Goal: Information Seeking & Learning: Learn about a topic

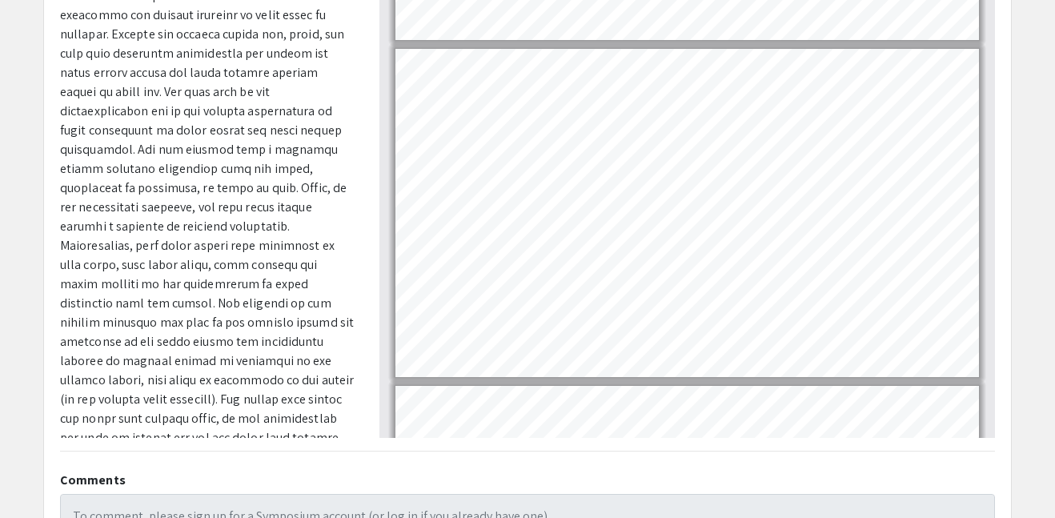
scroll to position [1212, 0]
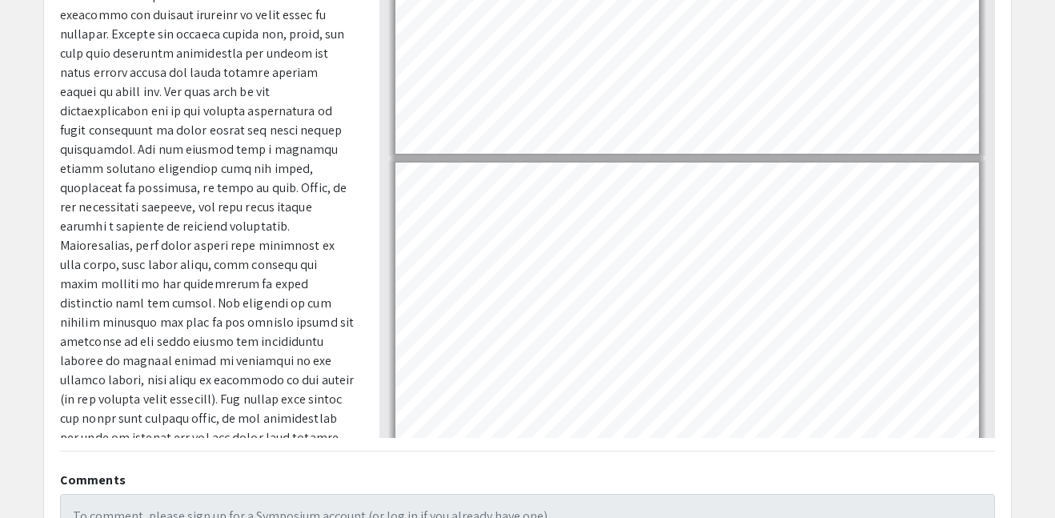
type input "6"
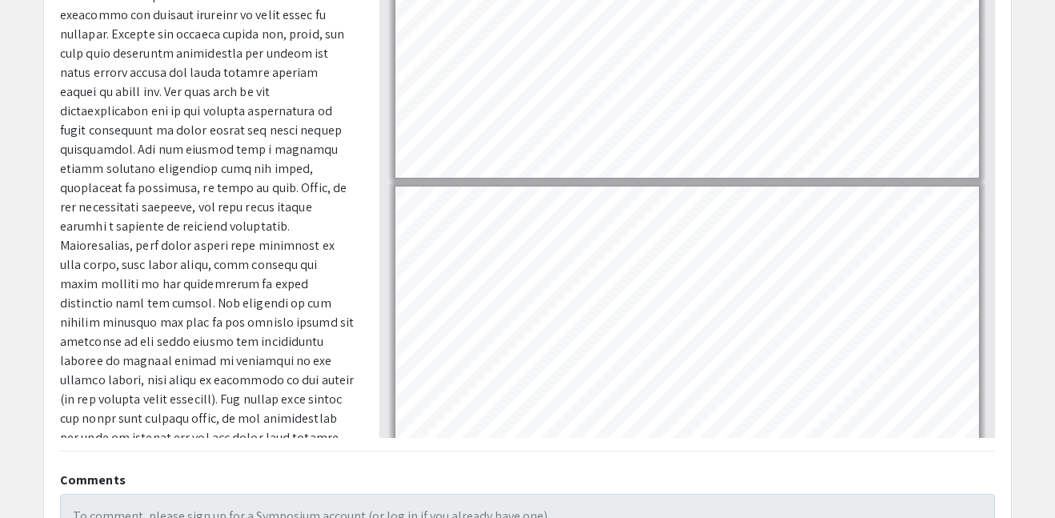
scroll to position [1745, 0]
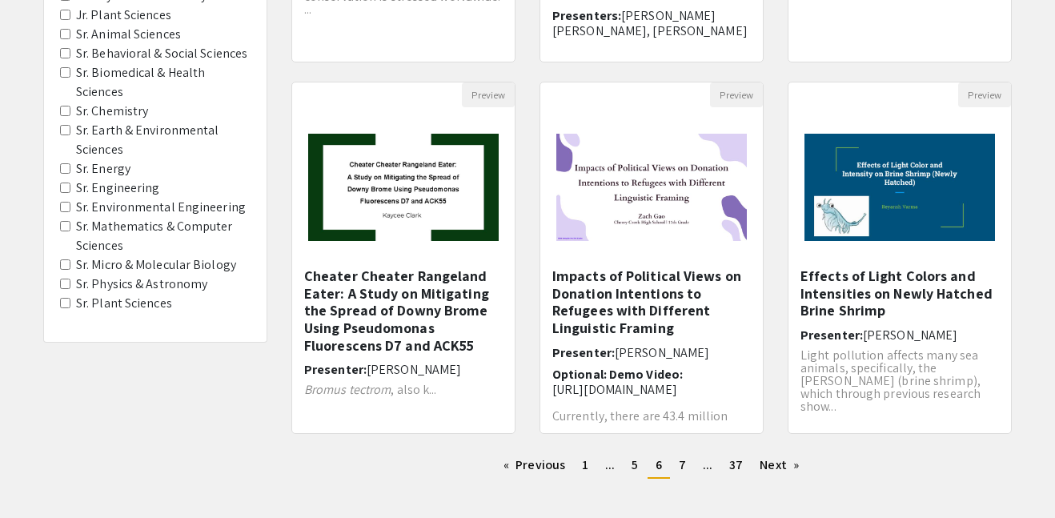
scroll to position [467, 0]
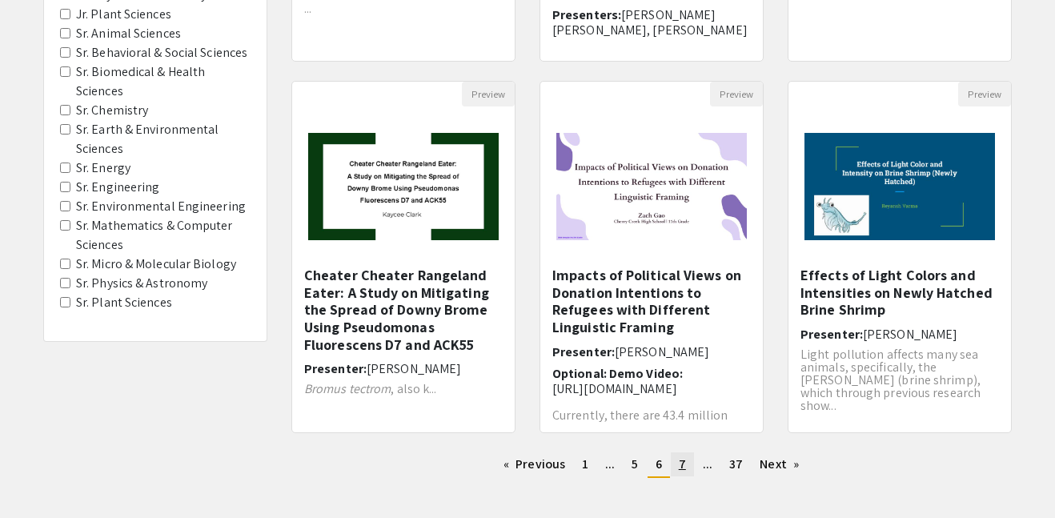
click at [680, 463] on span "7" at bounding box center [682, 464] width 7 height 17
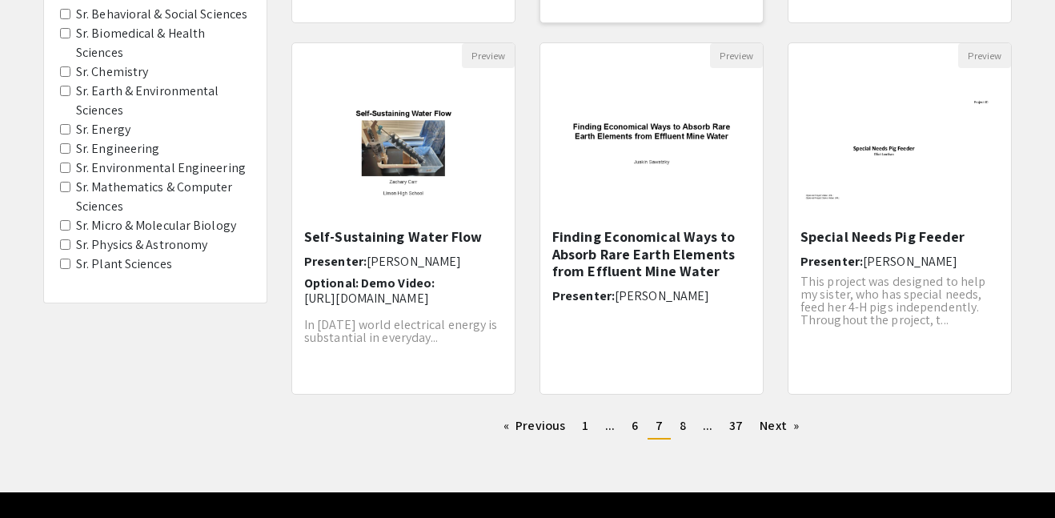
scroll to position [506, 0]
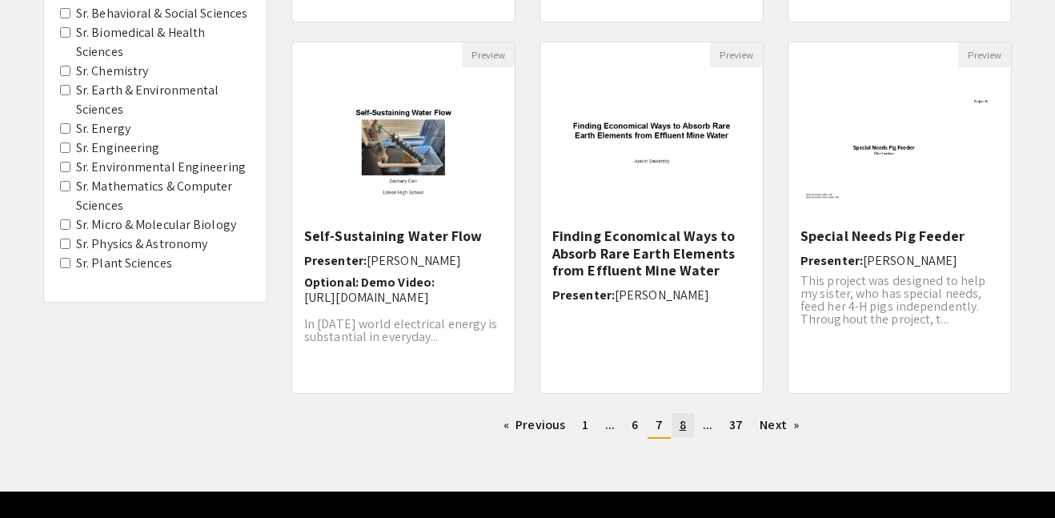
click at [683, 430] on span "8" at bounding box center [683, 424] width 6 height 17
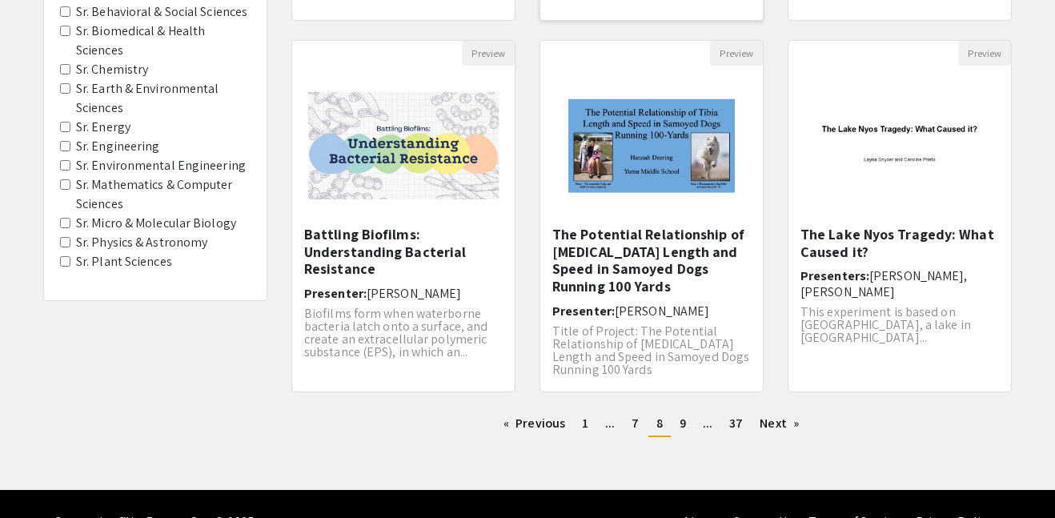
scroll to position [509, 0]
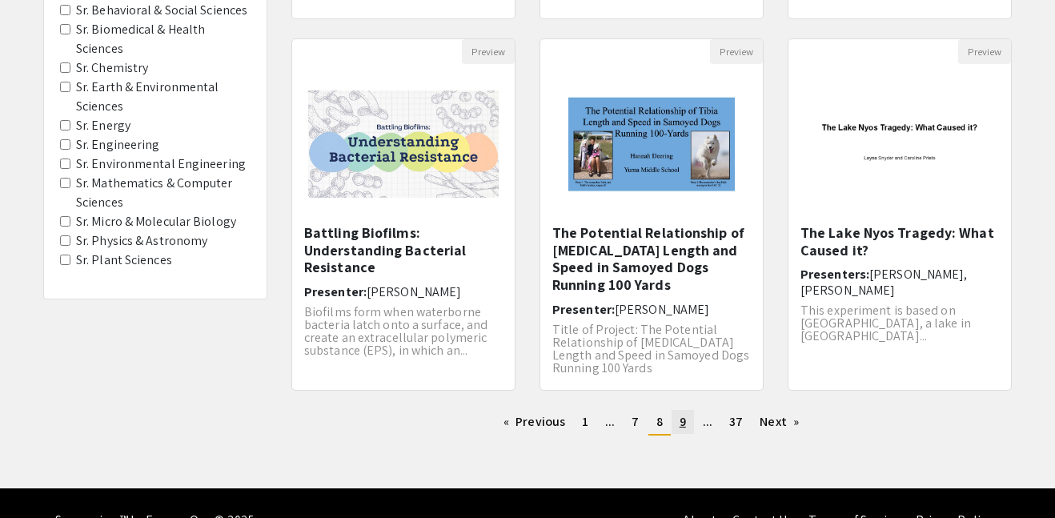
click at [681, 420] on span "9" at bounding box center [683, 421] width 6 height 17
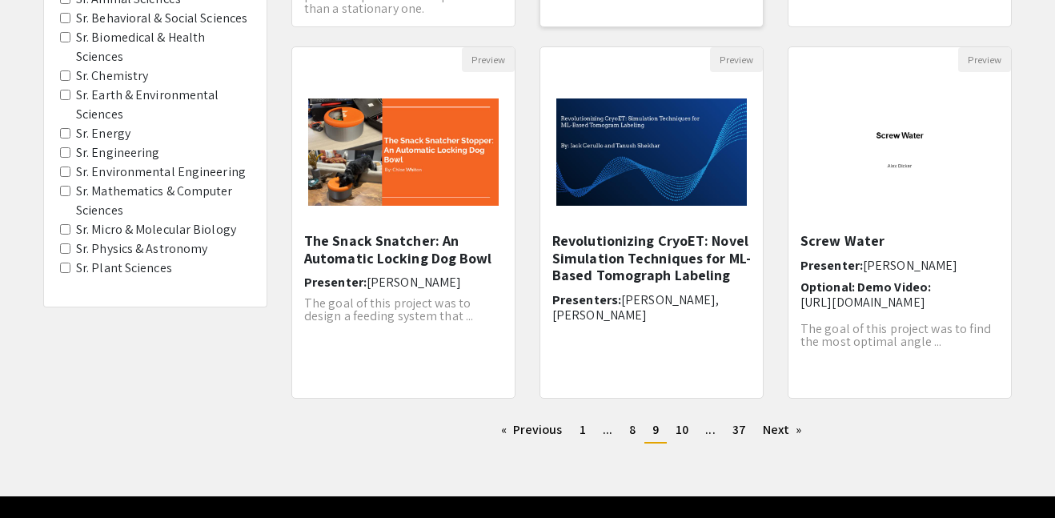
scroll to position [506, 0]
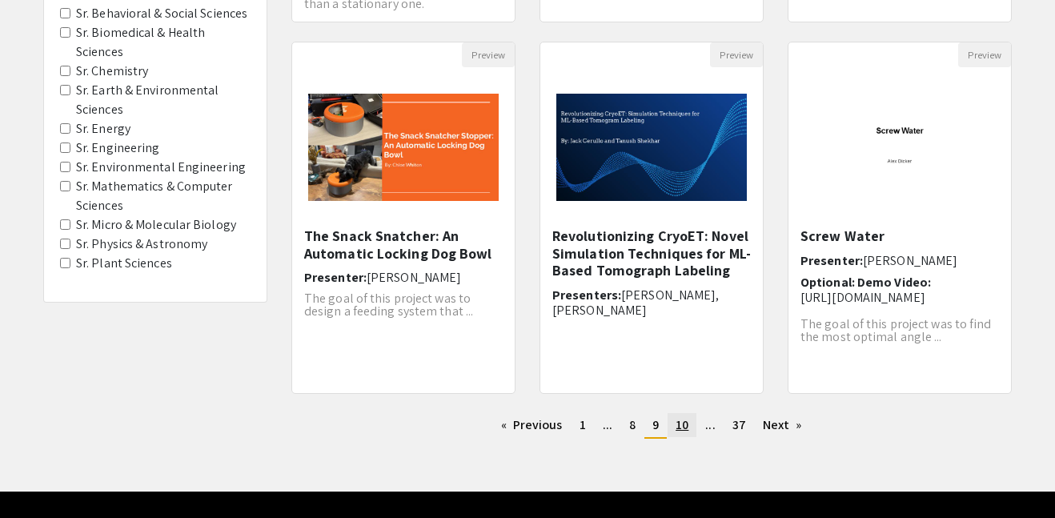
click at [681, 430] on span "10" at bounding box center [682, 424] width 13 height 17
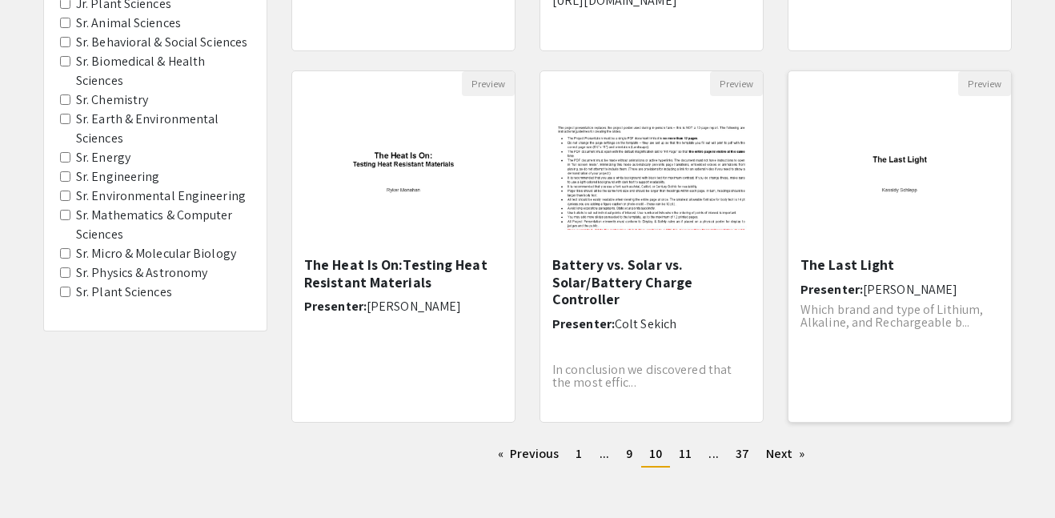
scroll to position [480, 0]
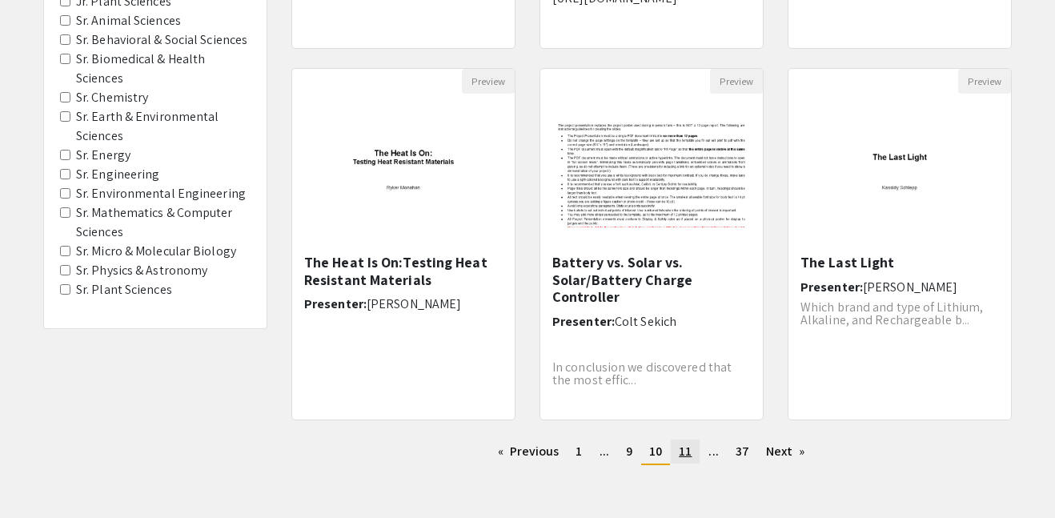
click at [682, 452] on span "11" at bounding box center [685, 451] width 13 height 17
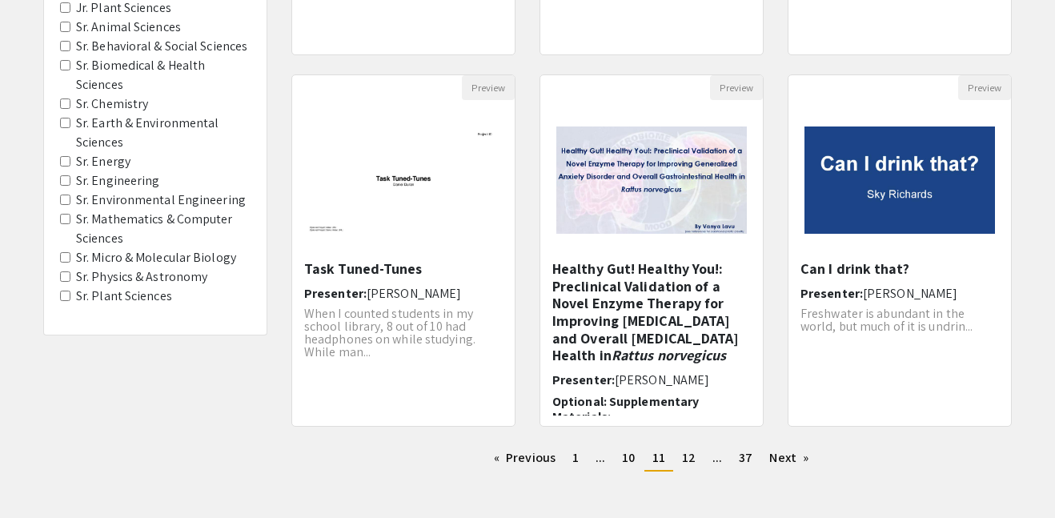
scroll to position [477, 0]
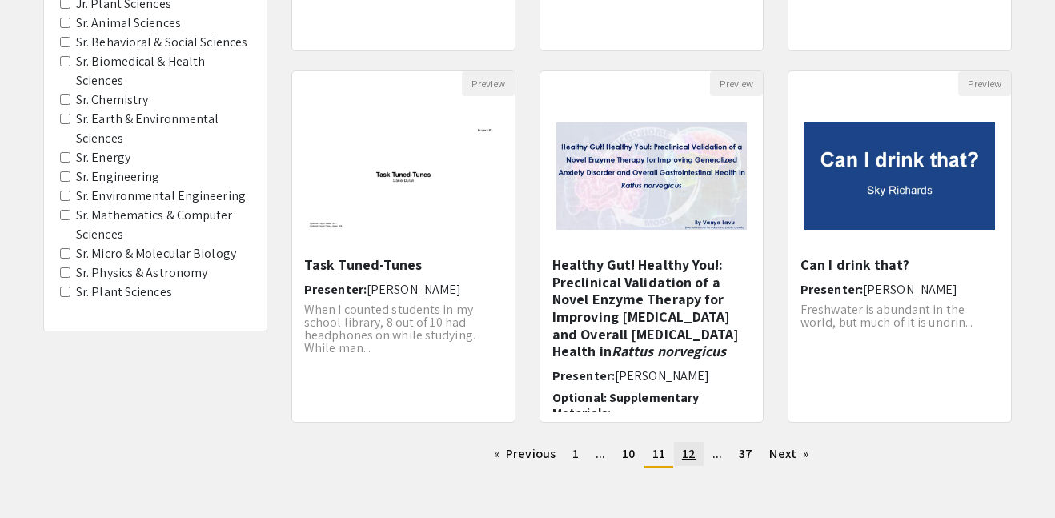
click at [690, 458] on span "12" at bounding box center [689, 453] width 14 height 17
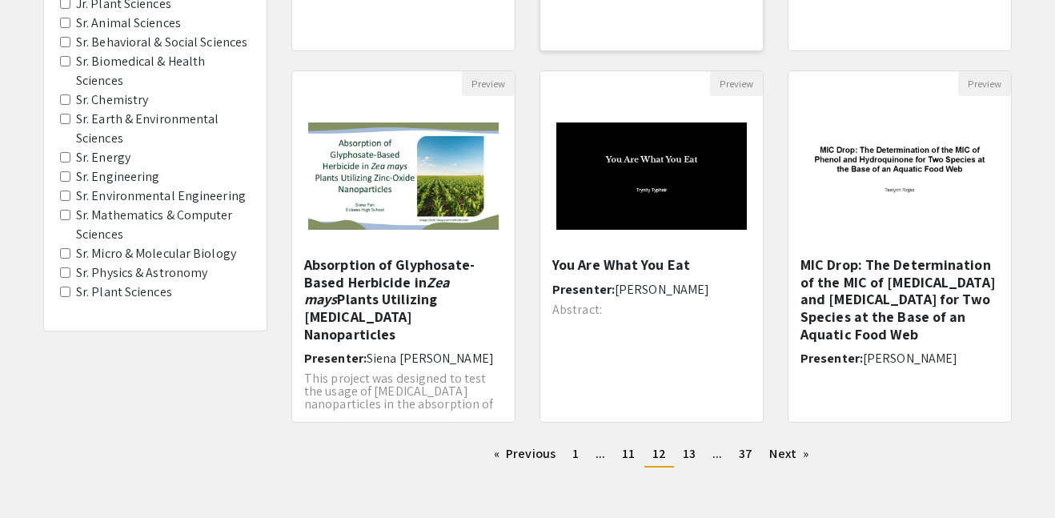
scroll to position [480, 0]
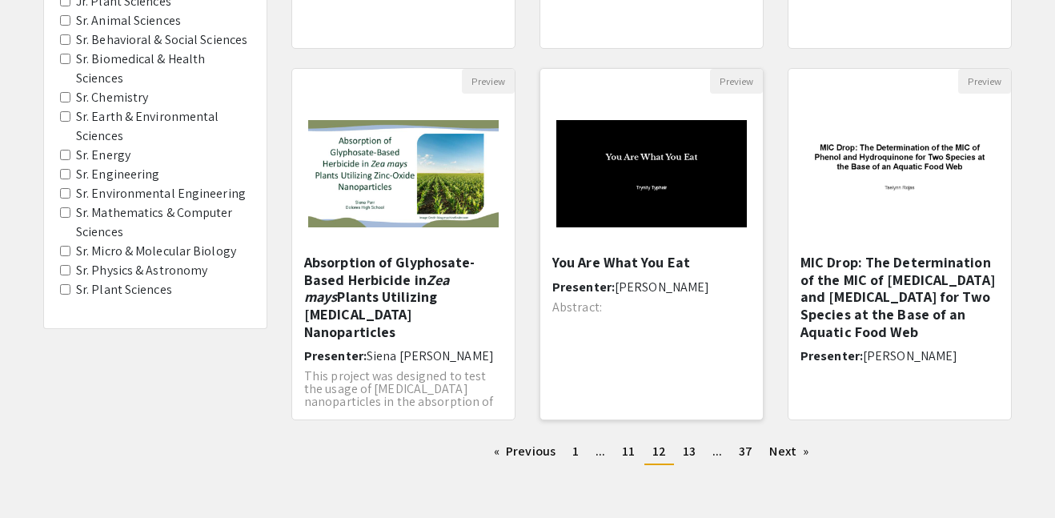
click at [680, 166] on img at bounding box center [651, 173] width 223 height 139
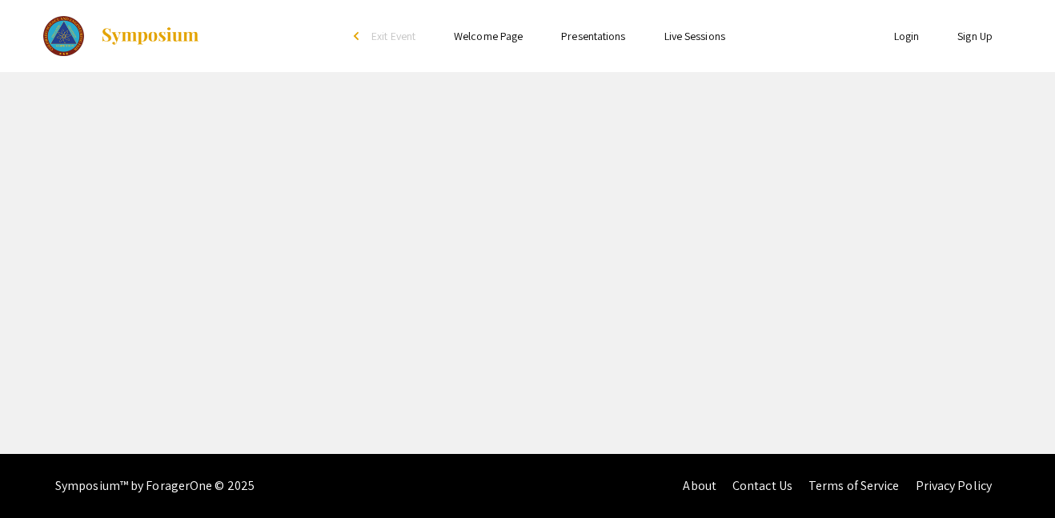
select select "custom"
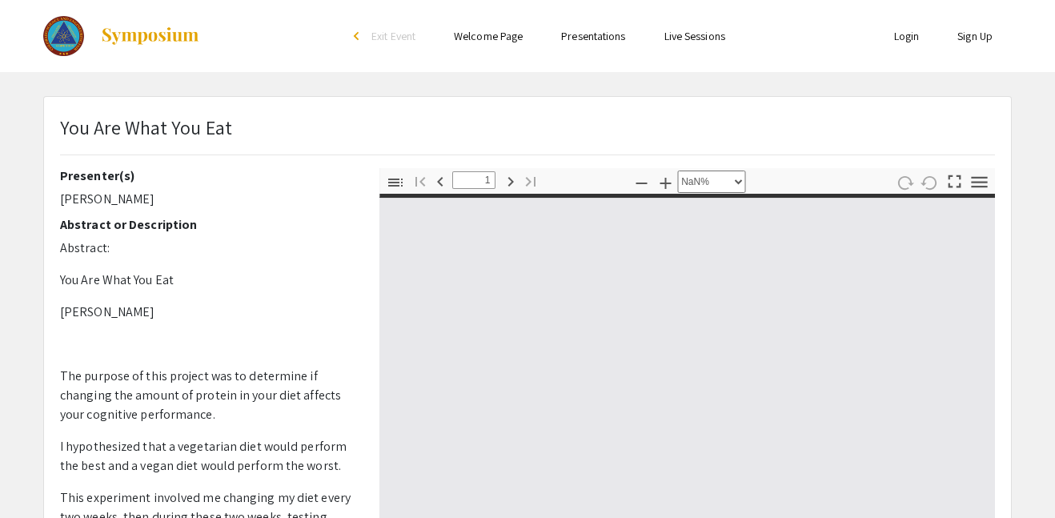
type input "0"
select select "auto"
type input "1"
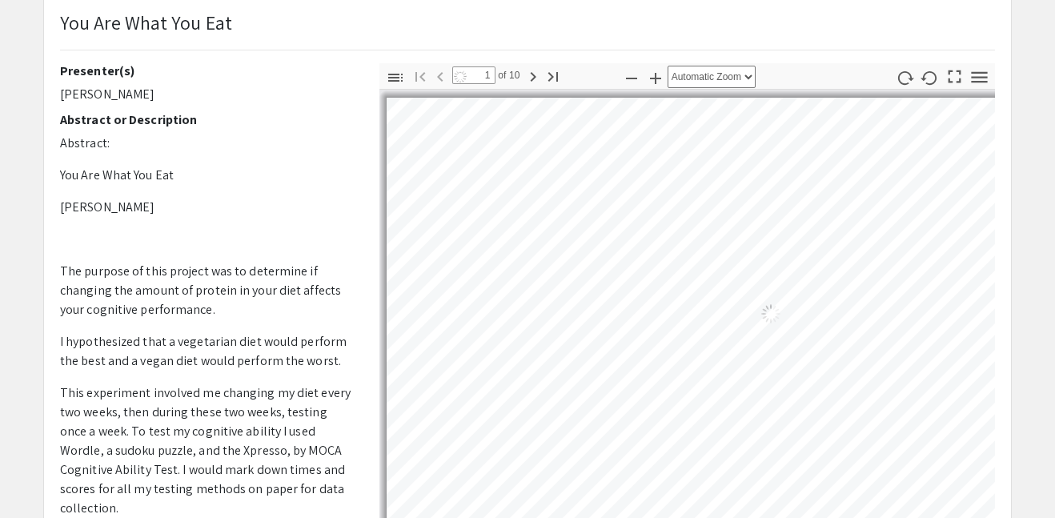
select select "auto"
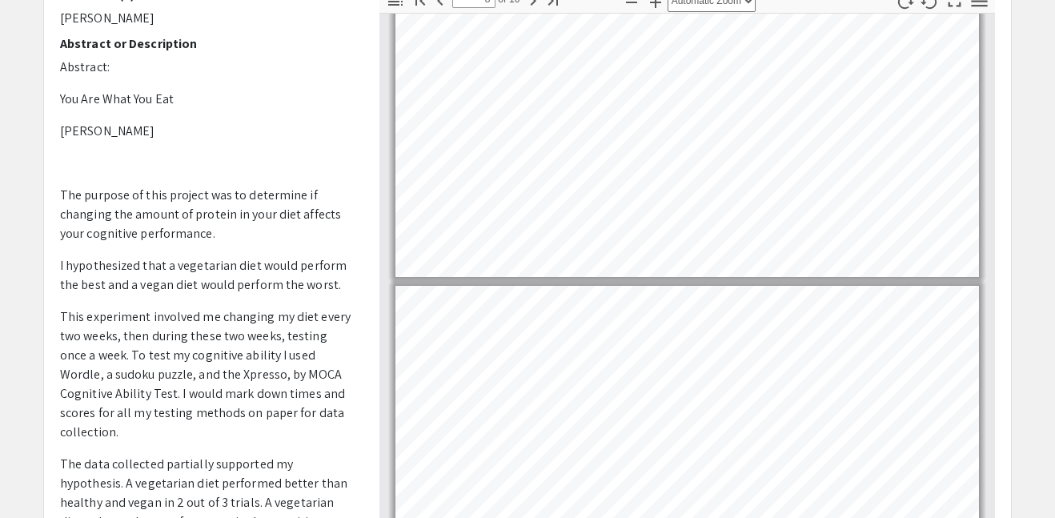
scroll to position [1484, 0]
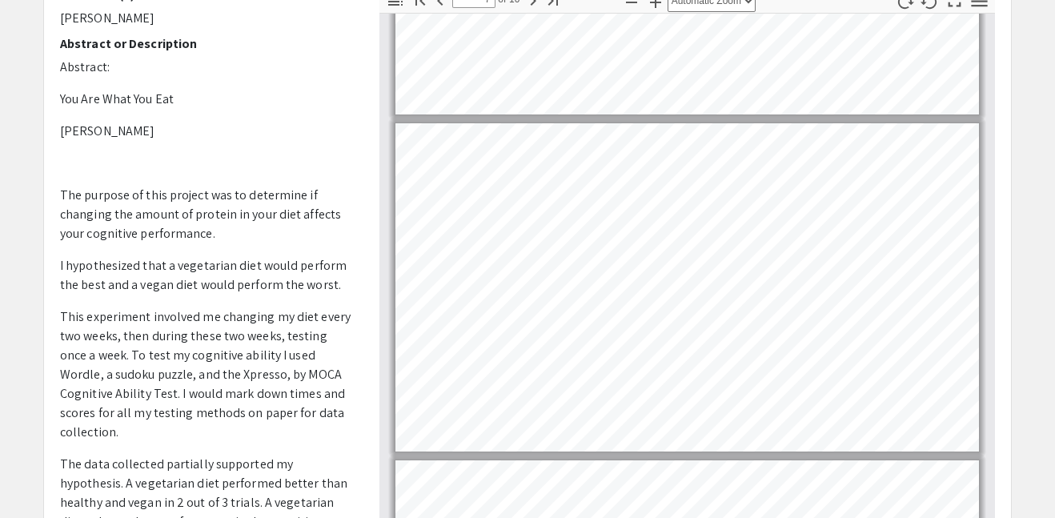
type input "6"
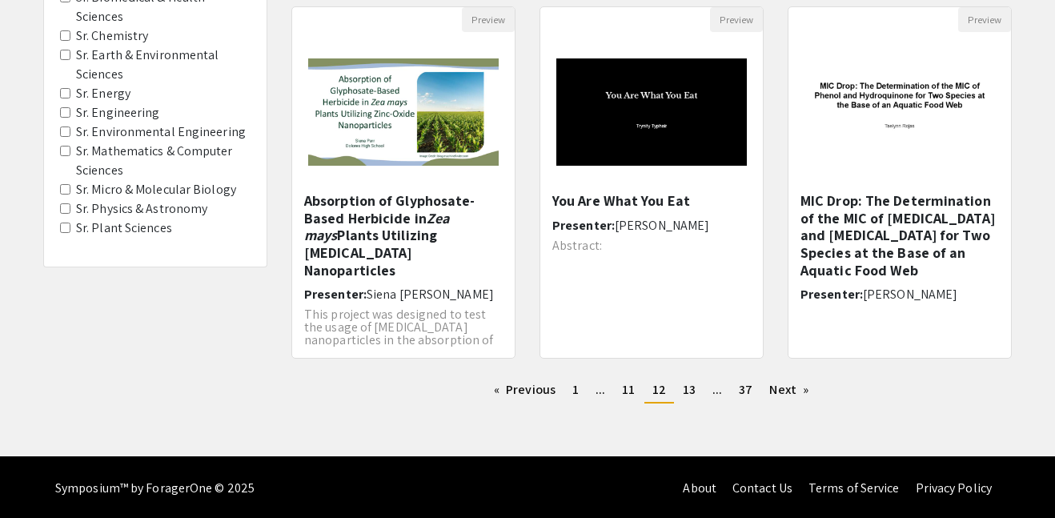
scroll to position [544, 0]
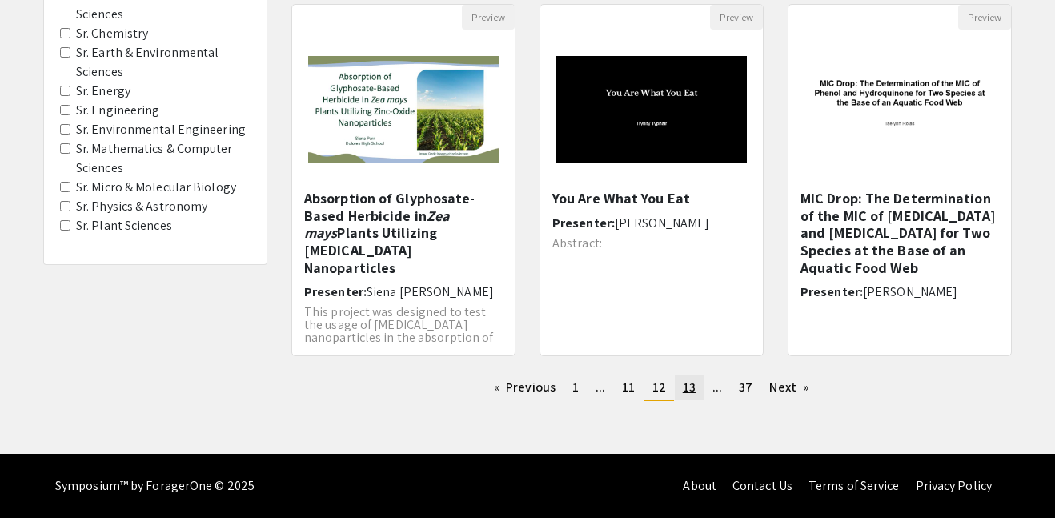
click at [689, 386] on span "13" at bounding box center [689, 387] width 13 height 17
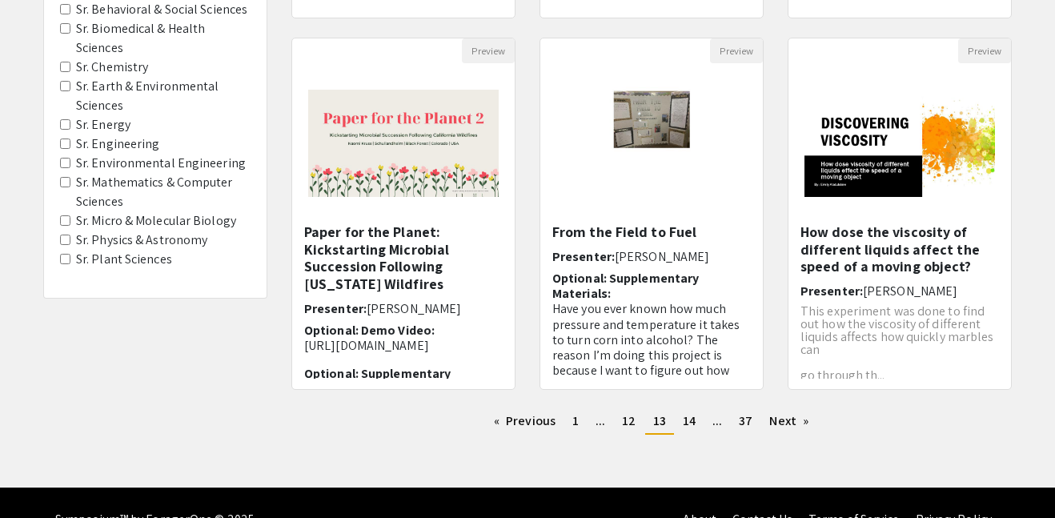
scroll to position [544, 0]
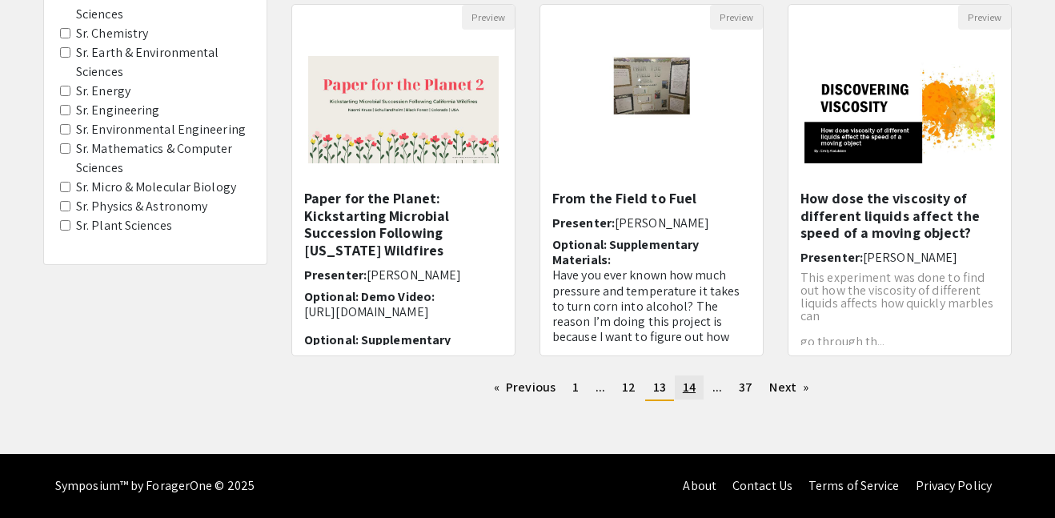
click at [691, 395] on span "14" at bounding box center [689, 387] width 13 height 17
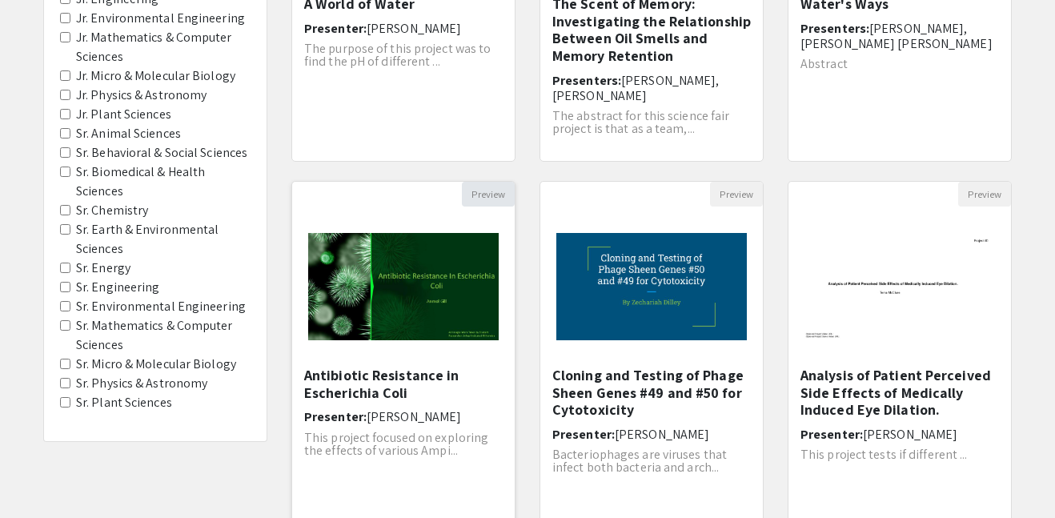
scroll to position [544, 0]
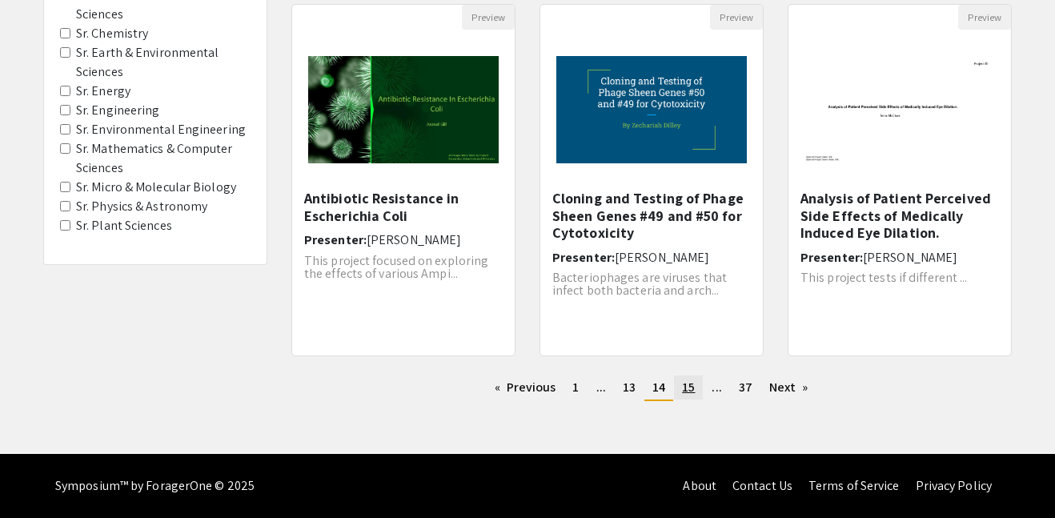
click at [685, 390] on span "15" at bounding box center [688, 387] width 13 height 17
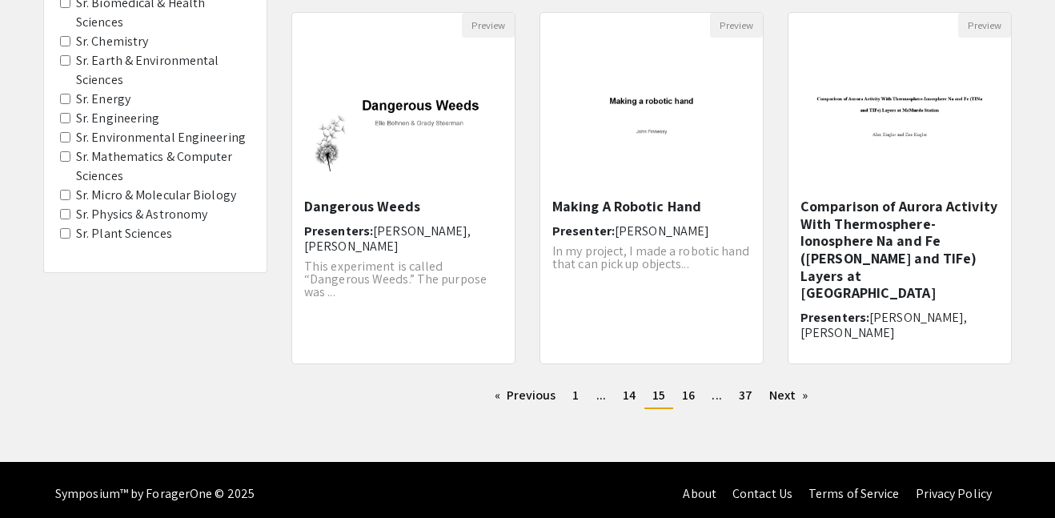
scroll to position [544, 0]
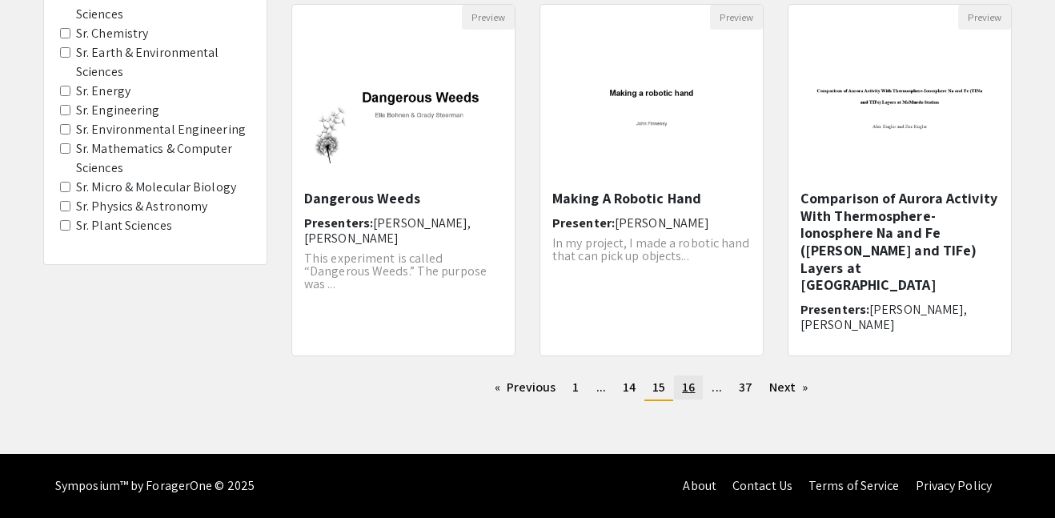
click at [690, 381] on span "16" at bounding box center [688, 387] width 13 height 17
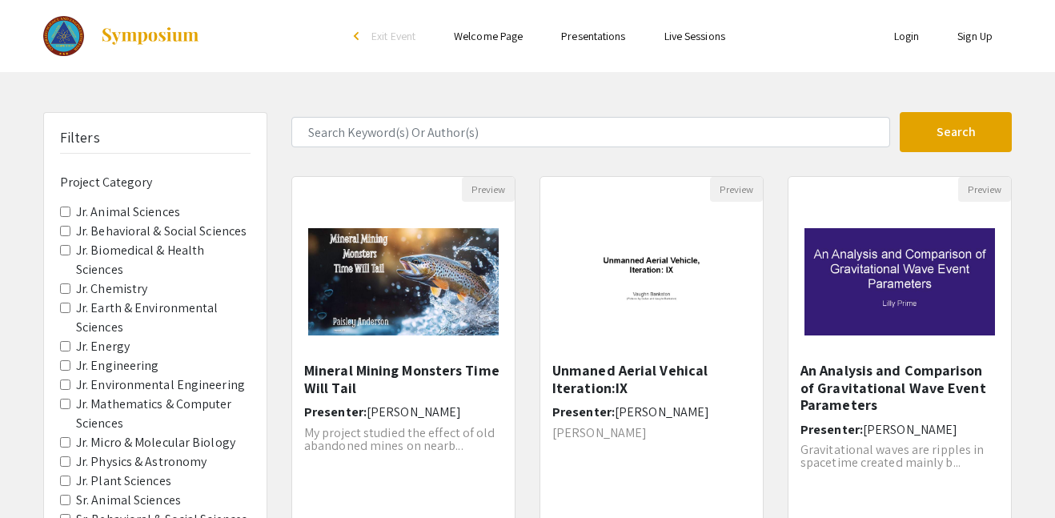
click at [690, 381] on h5 "Unmaned Aerial Vehical Iteration:IX" at bounding box center [651, 379] width 199 height 34
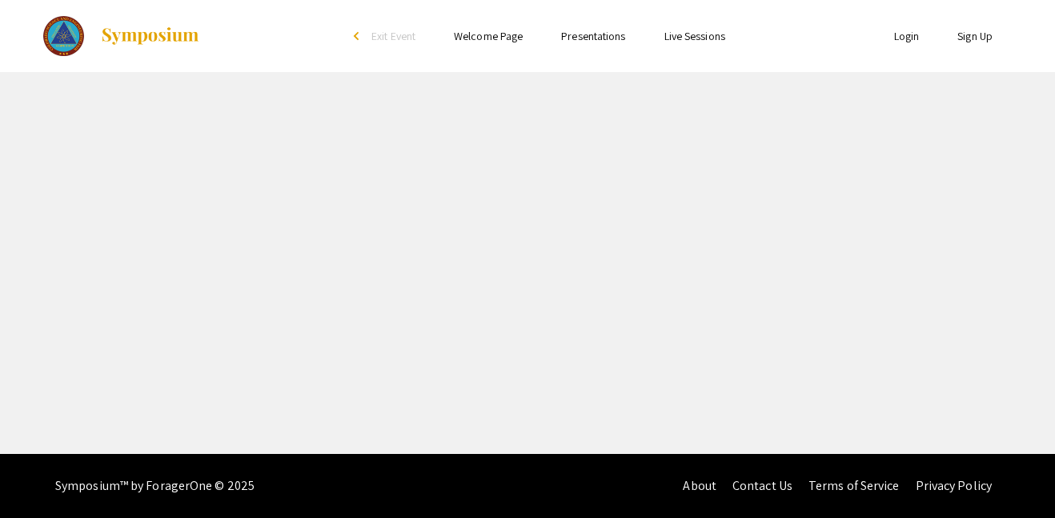
select select "custom"
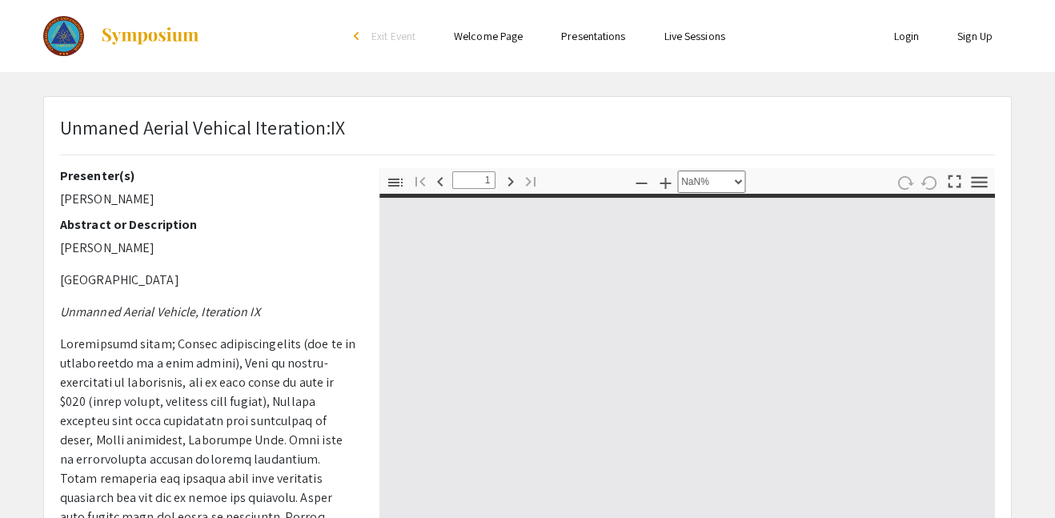
type input "0"
select select "auto"
type input "1"
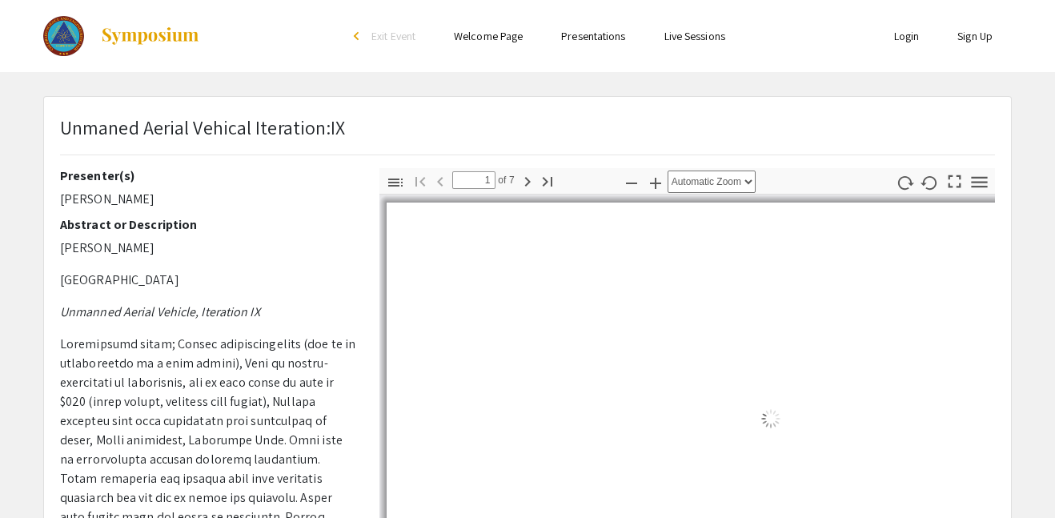
select select "auto"
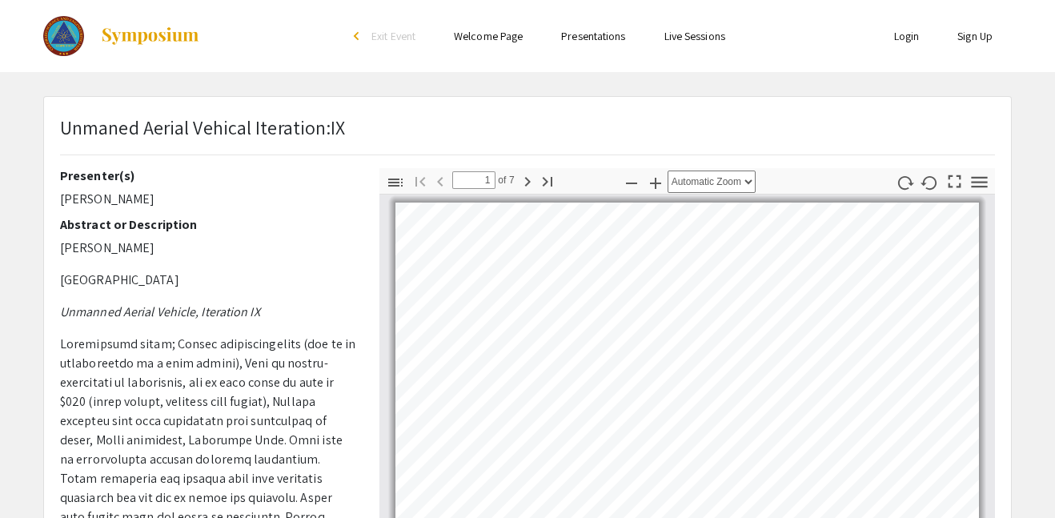
scroll to position [1, 0]
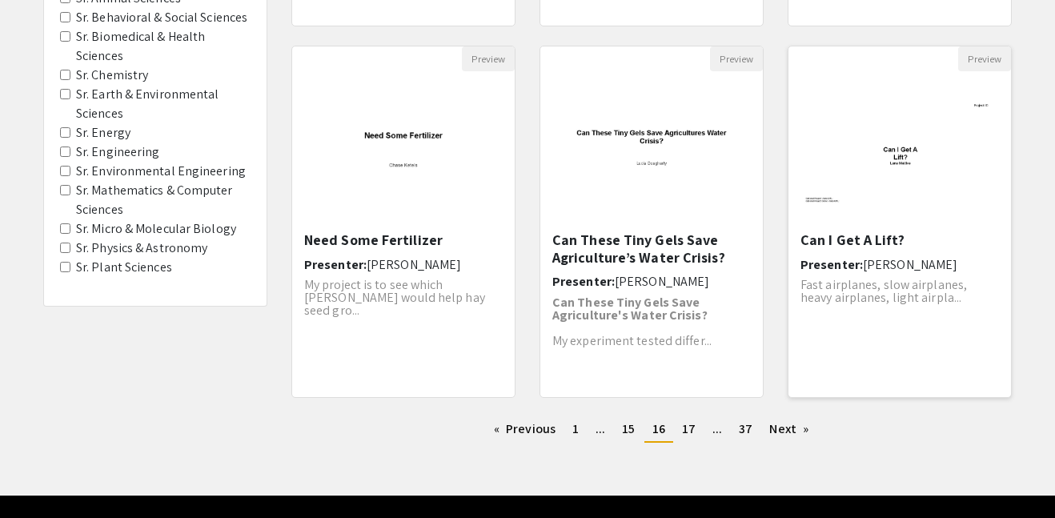
scroll to position [508, 0]
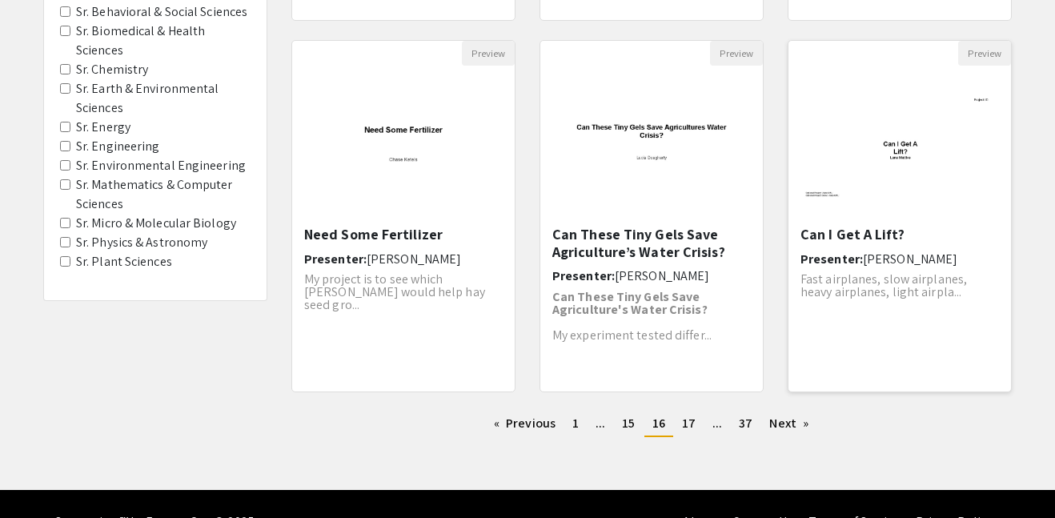
click at [942, 145] on img "Open Presentation <p>Can I Get A Lift?</p>" at bounding box center [900, 145] width 223 height 139
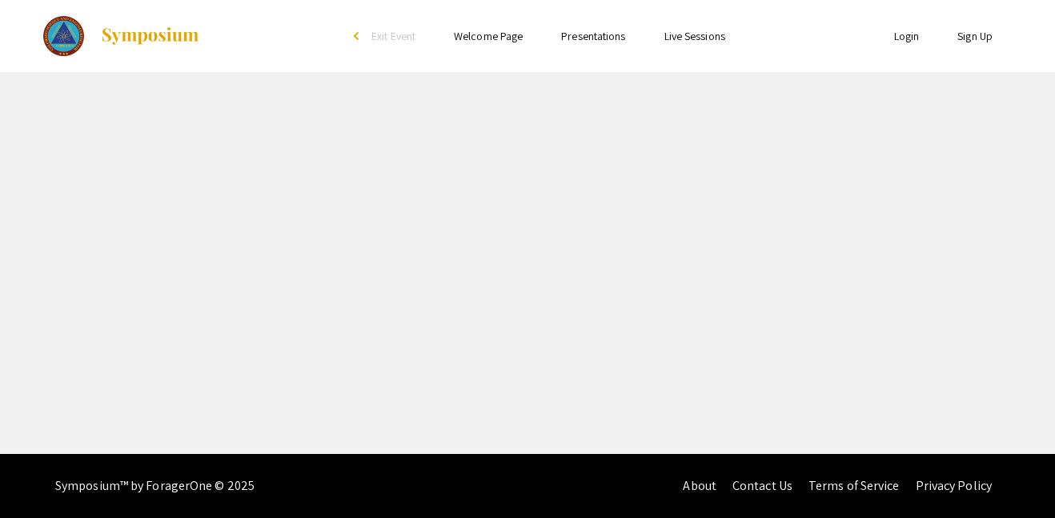
select select "custom"
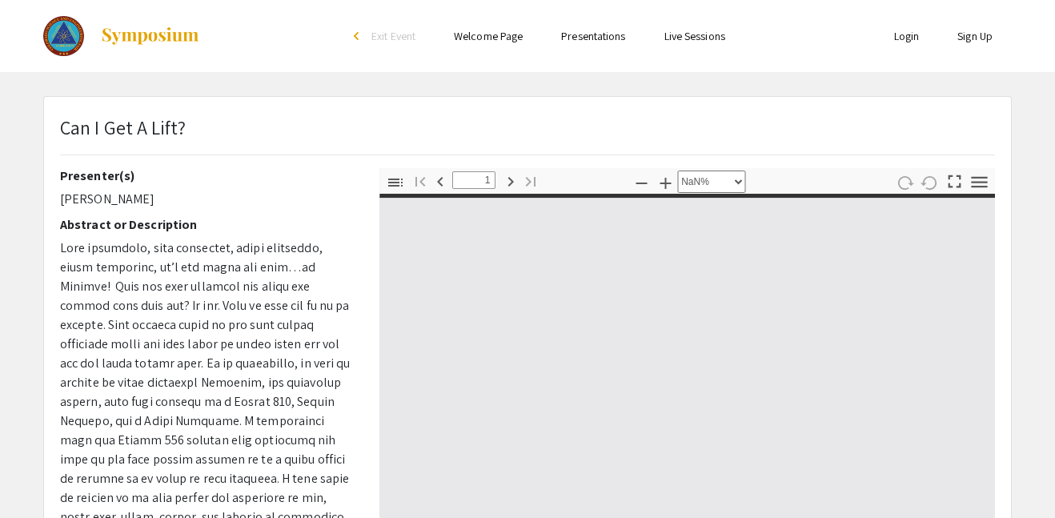
type input "0"
select select "auto"
type input "1"
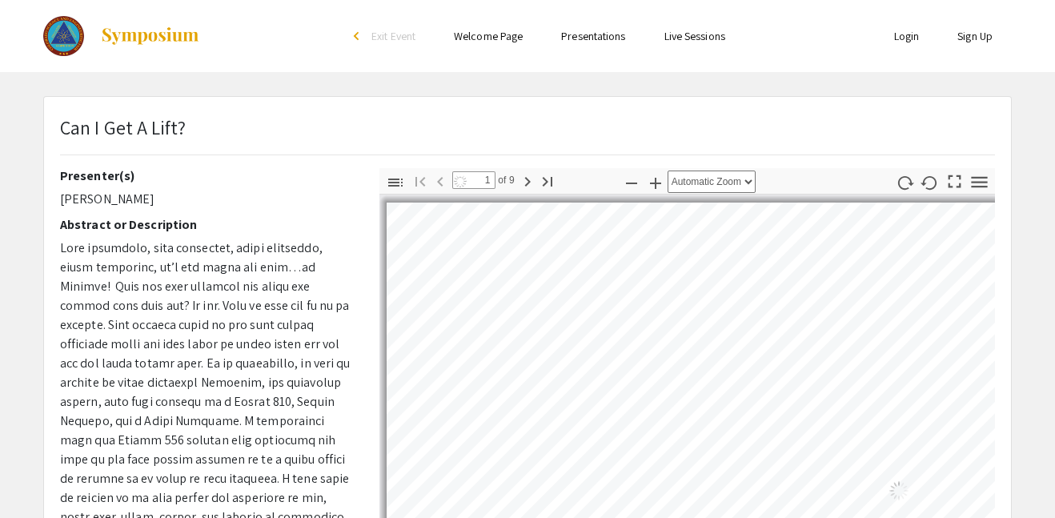
select select "auto"
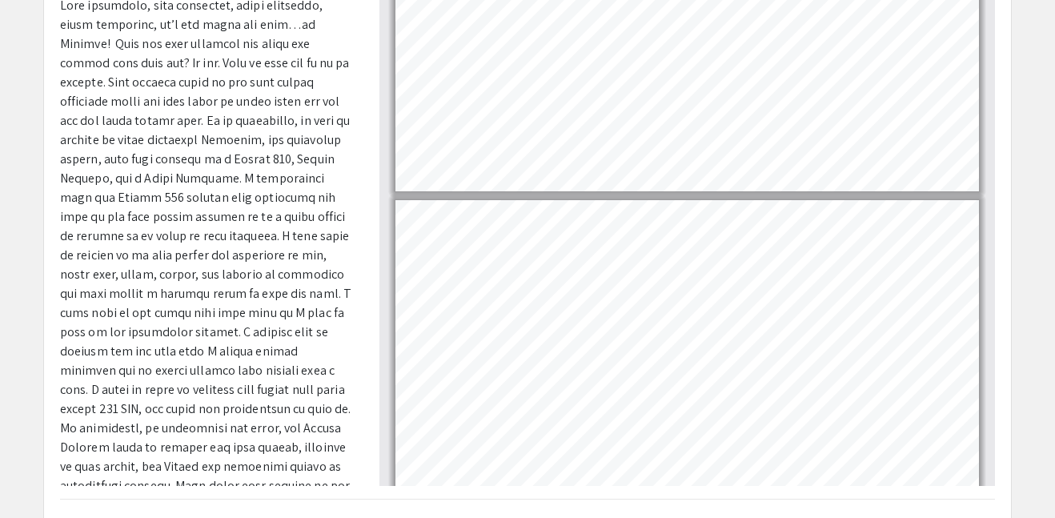
scroll to position [1110, 0]
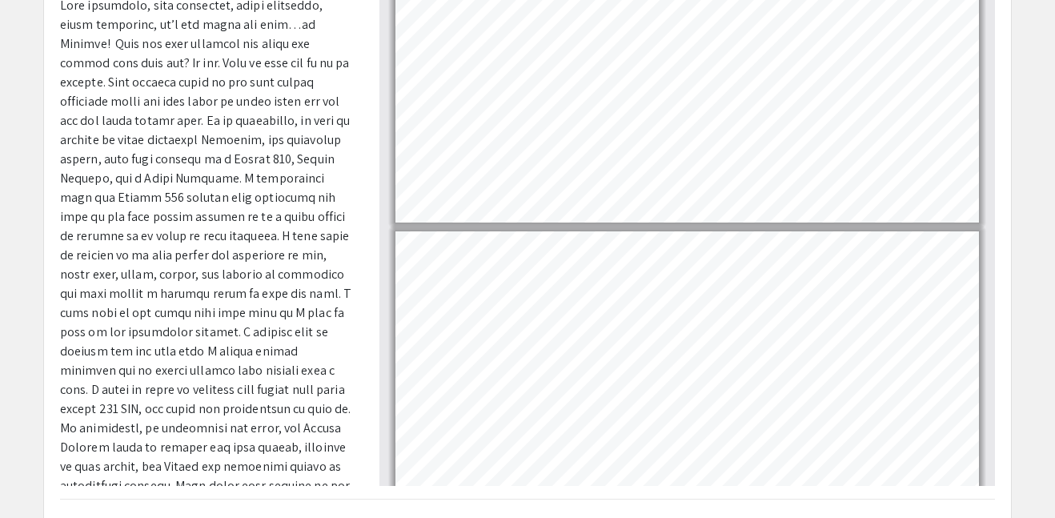
type input "6"
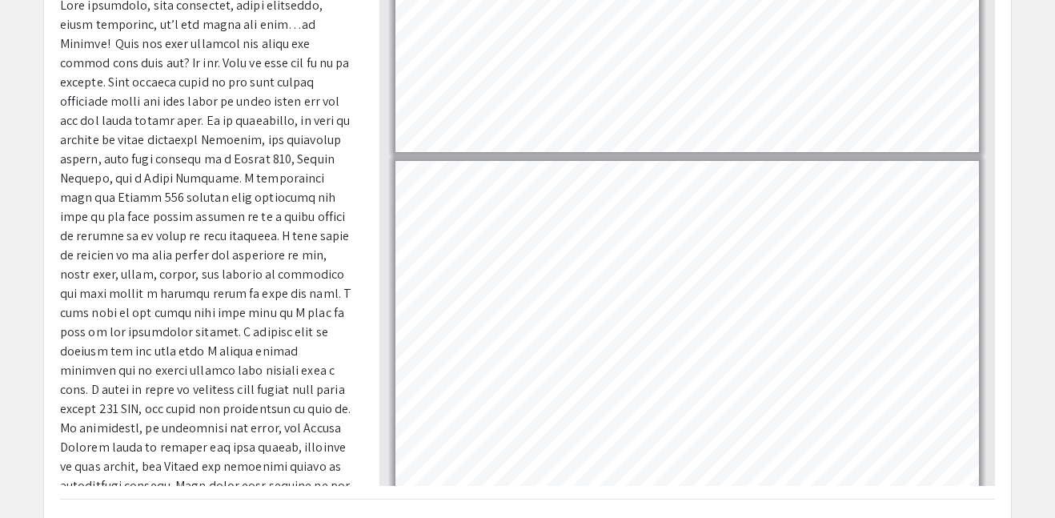
scroll to position [0, 0]
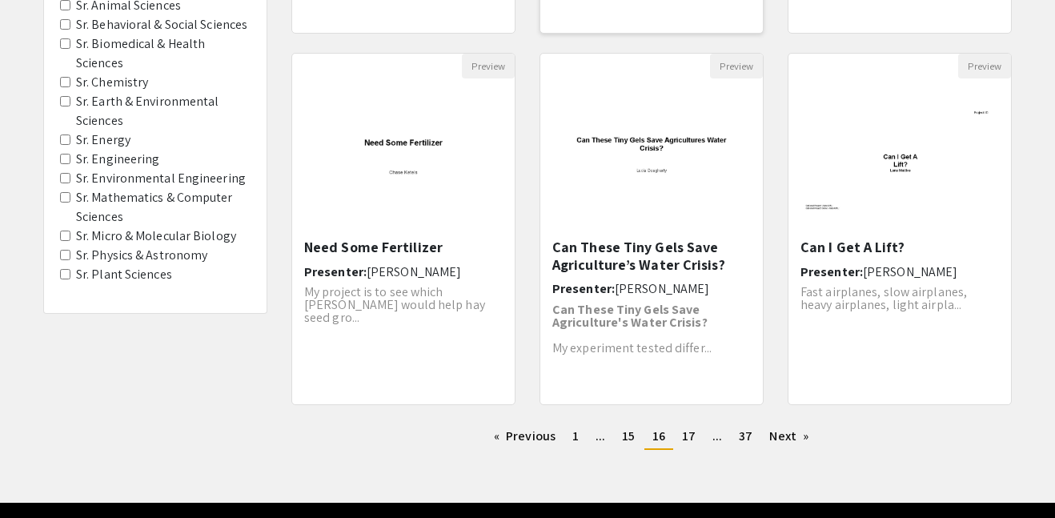
scroll to position [491, 0]
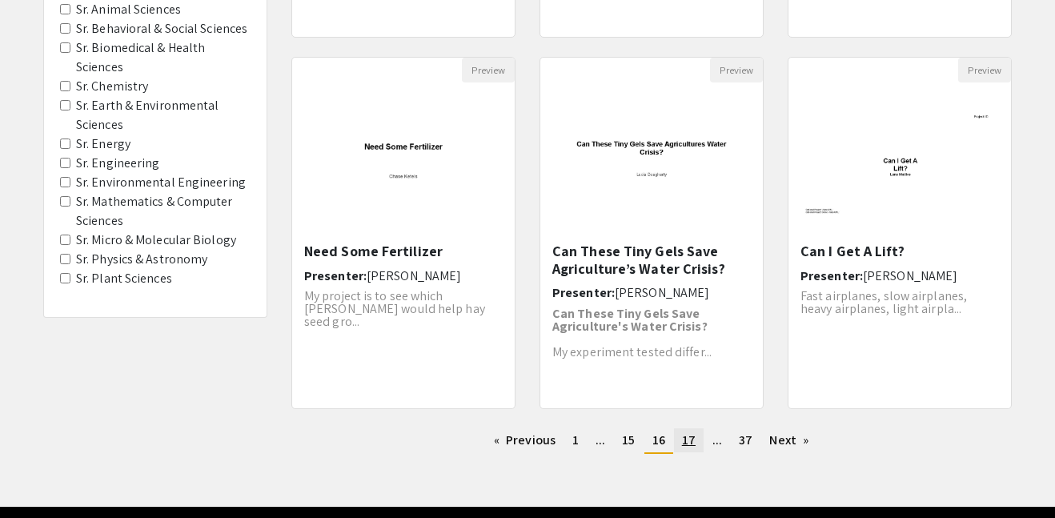
click at [684, 436] on span "17" at bounding box center [689, 440] width 14 height 17
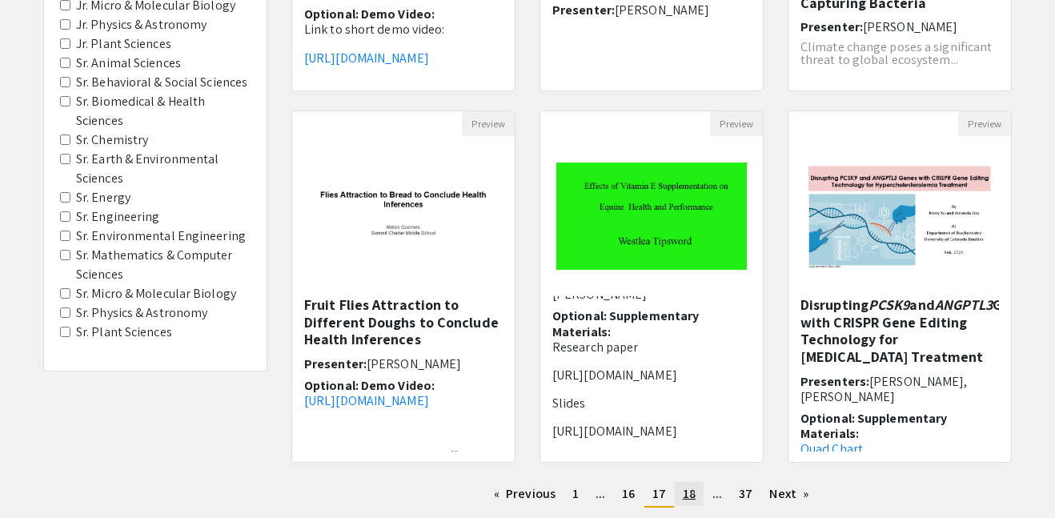
scroll to position [544, 0]
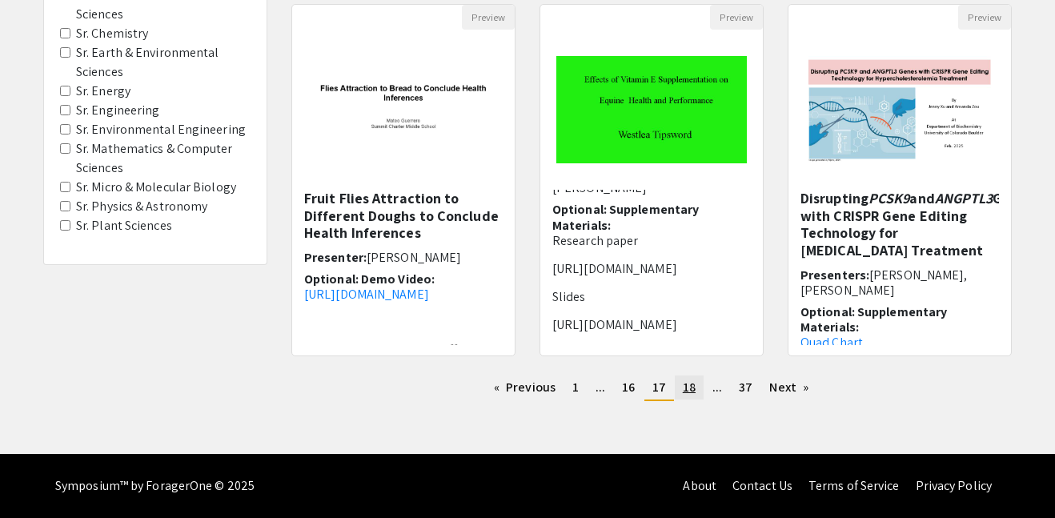
click at [685, 391] on span "18" at bounding box center [689, 387] width 13 height 17
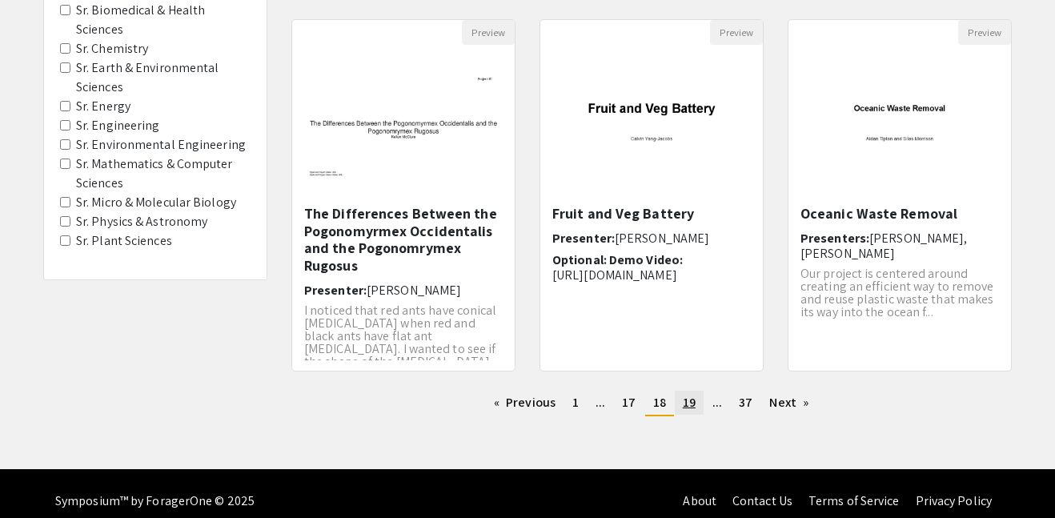
scroll to position [531, 0]
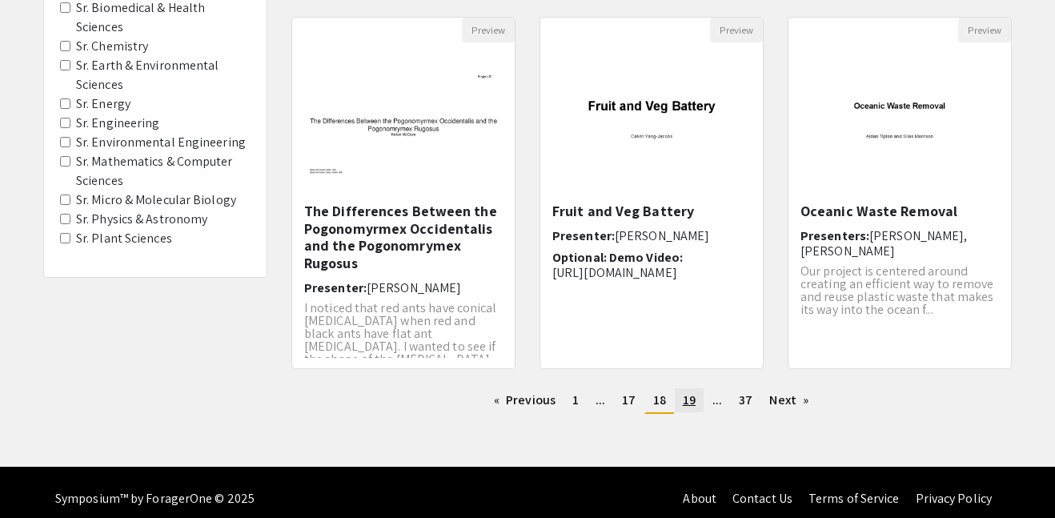
click at [689, 401] on span "19" at bounding box center [689, 399] width 13 height 17
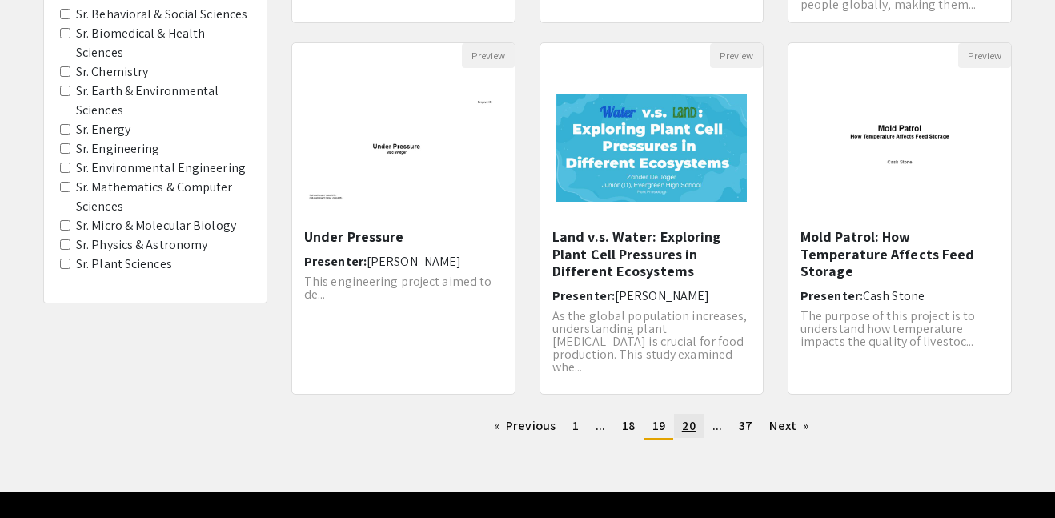
scroll to position [508, 0]
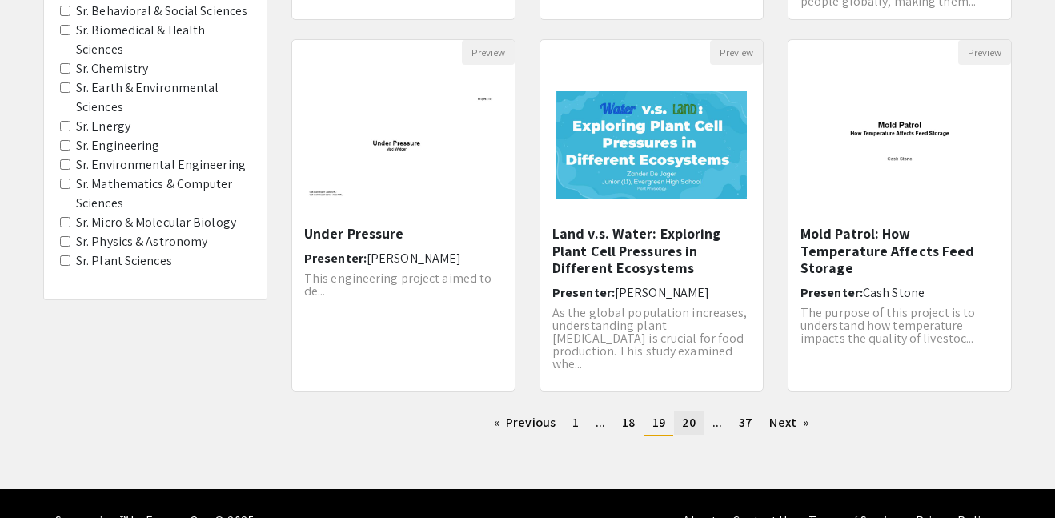
click at [689, 422] on span "20" at bounding box center [689, 422] width 14 height 17
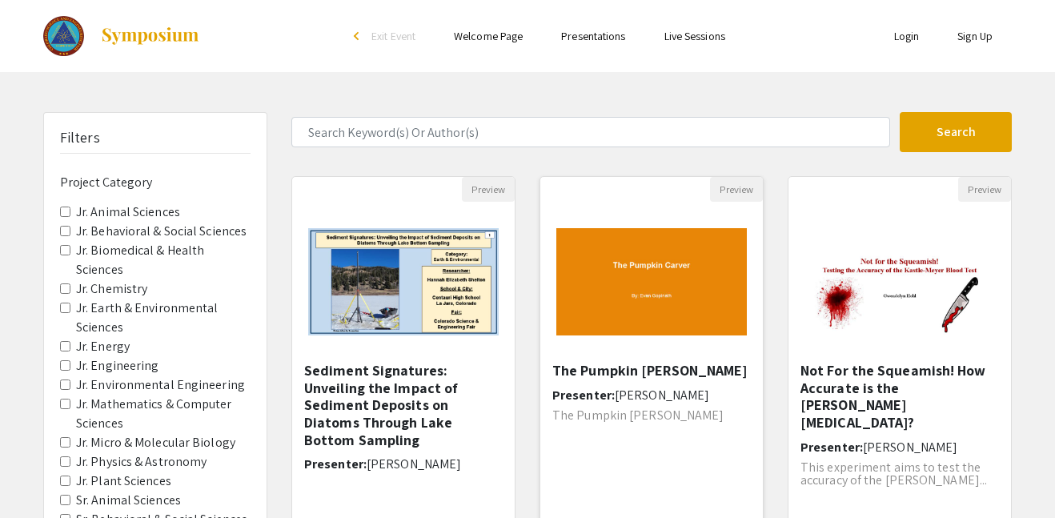
click at [633, 362] on h5 "The Pumpkin [PERSON_NAME]" at bounding box center [651, 371] width 199 height 18
select select "custom"
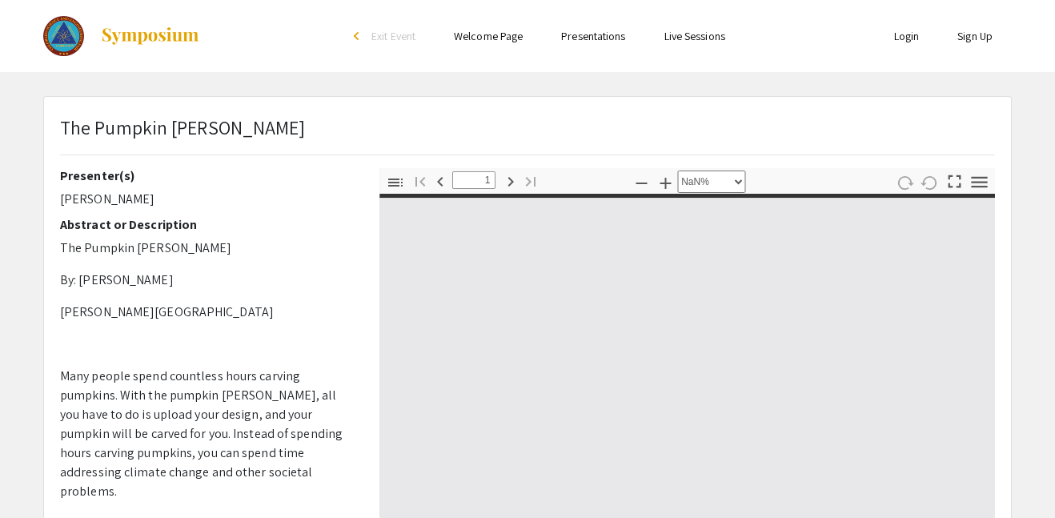
type input "0"
select select "custom"
type input "1"
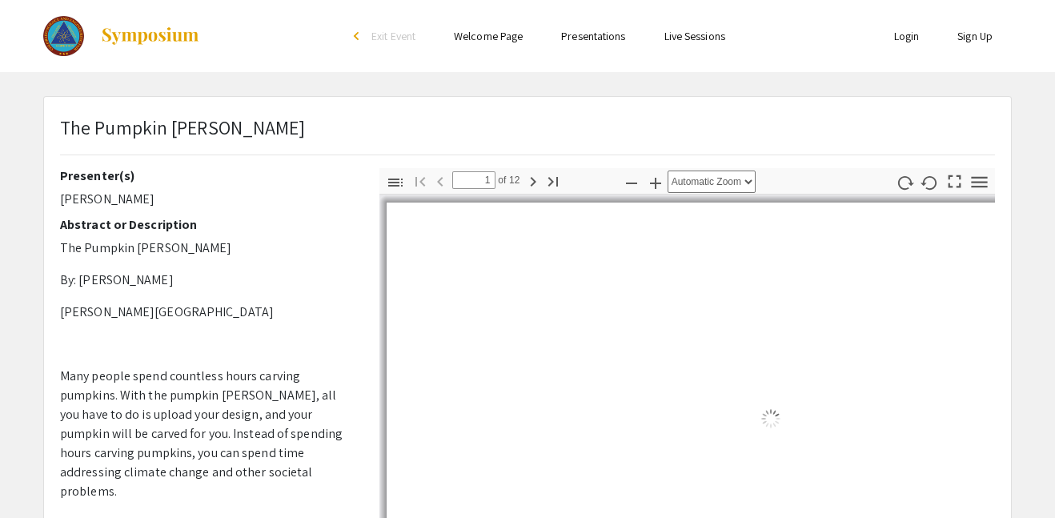
select select "auto"
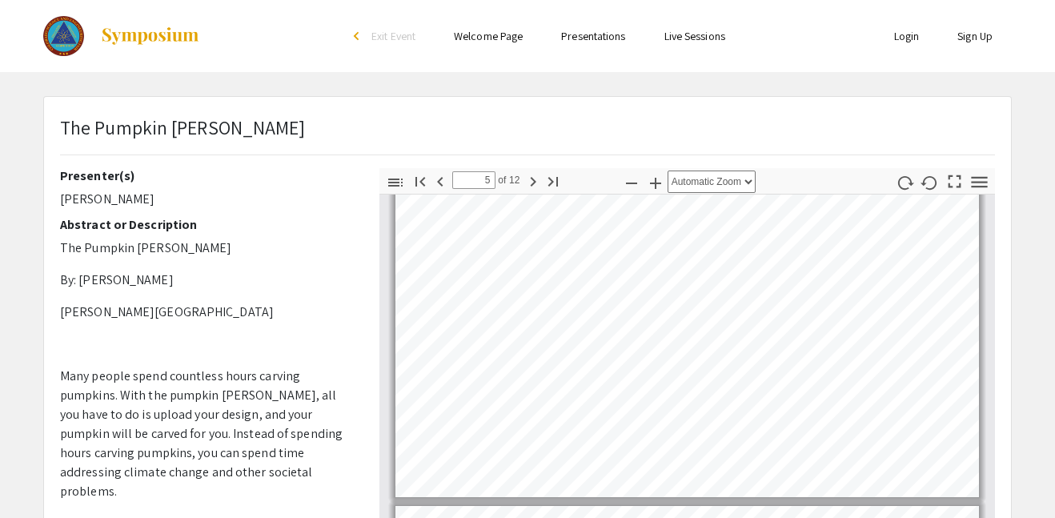
scroll to position [1383, 0]
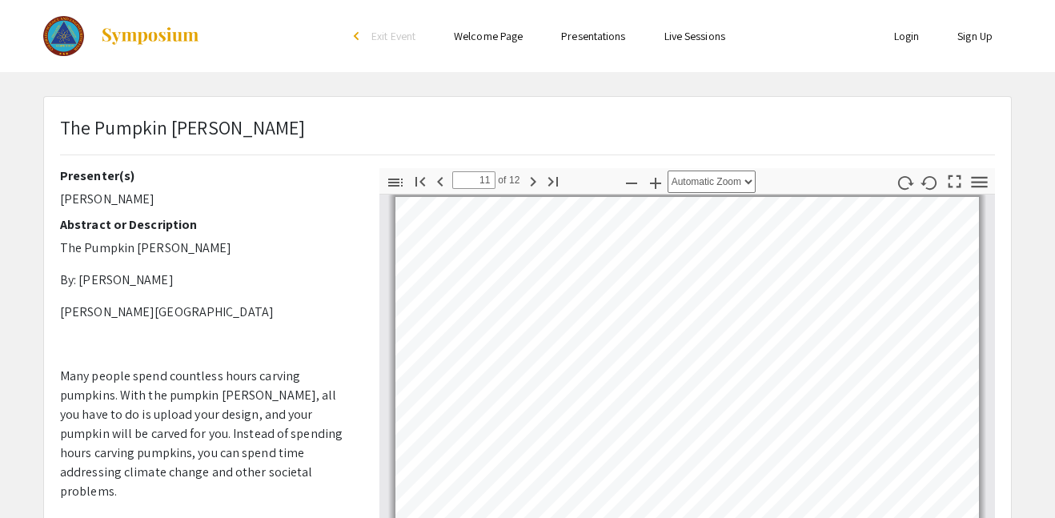
type input "12"
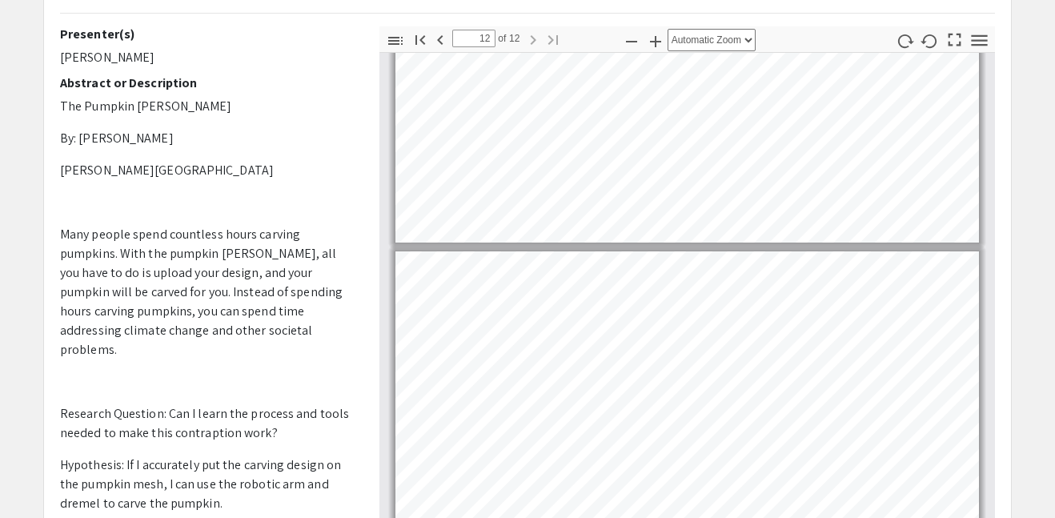
scroll to position [0, 0]
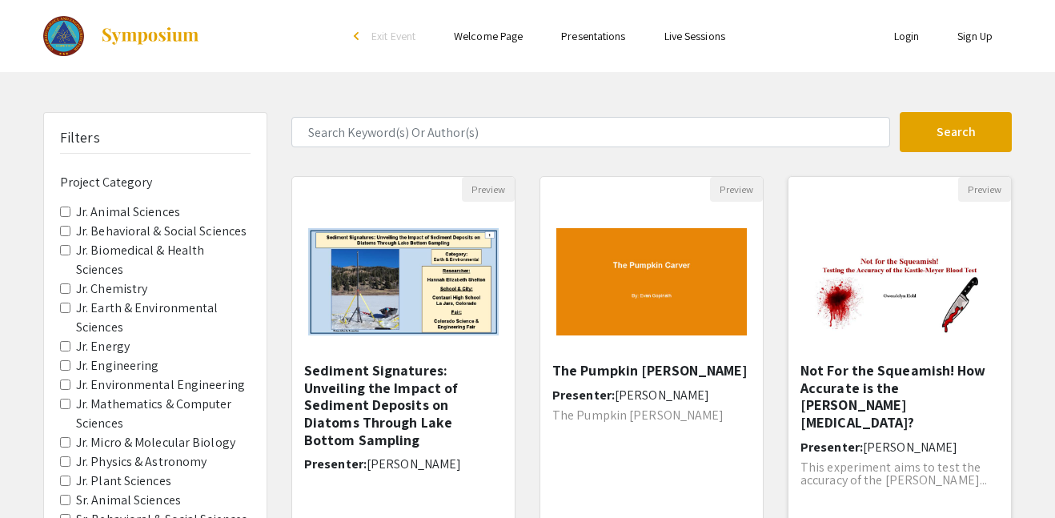
click at [870, 327] on img "Open Presentation <p>Not For the Squeamish! How Accurate is the Kastle-Meyer Bl…" at bounding box center [900, 281] width 223 height 139
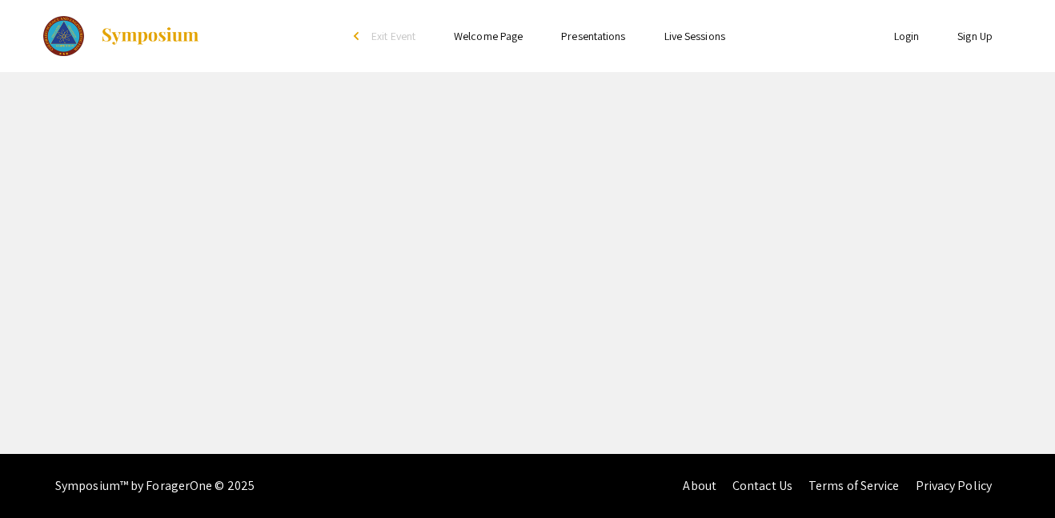
select select "custom"
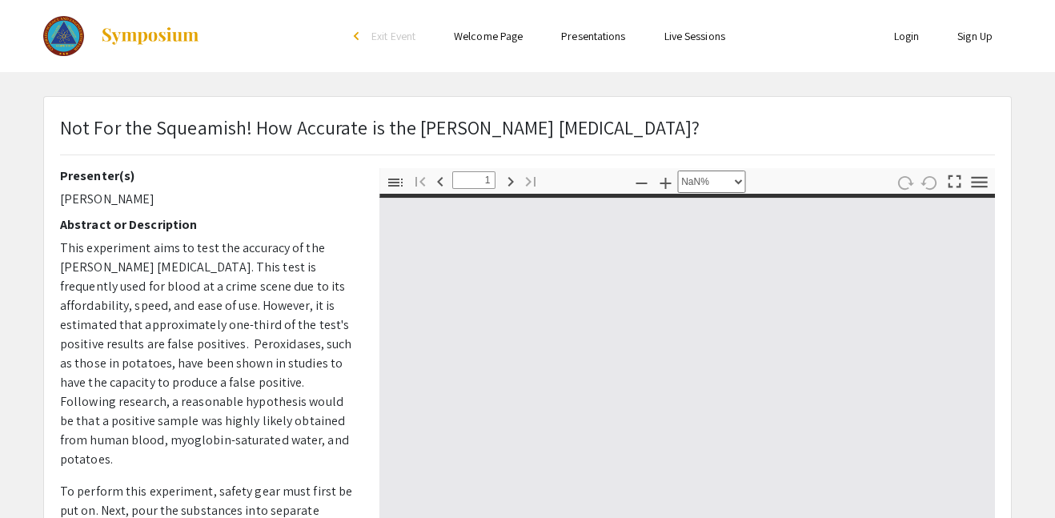
type input "0"
select select "auto"
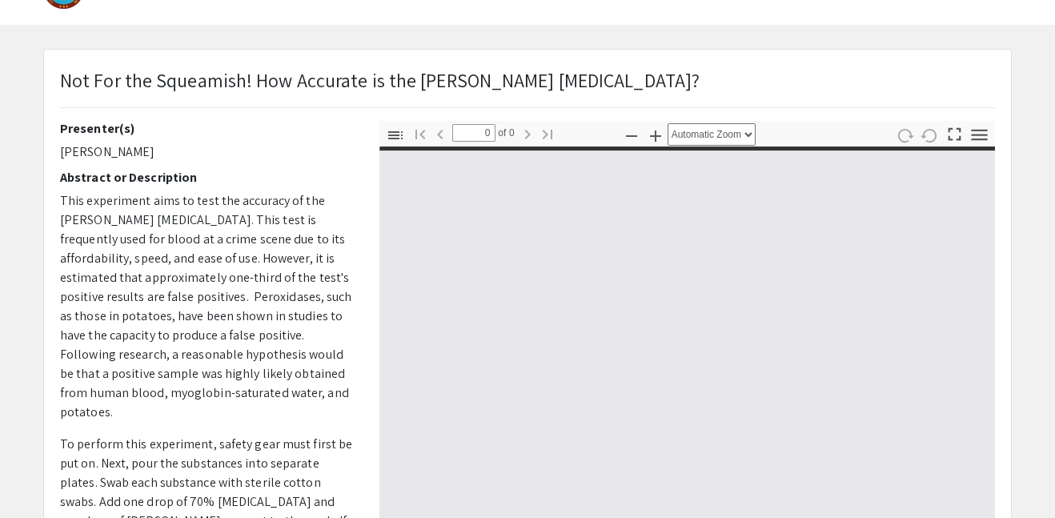
type input "1"
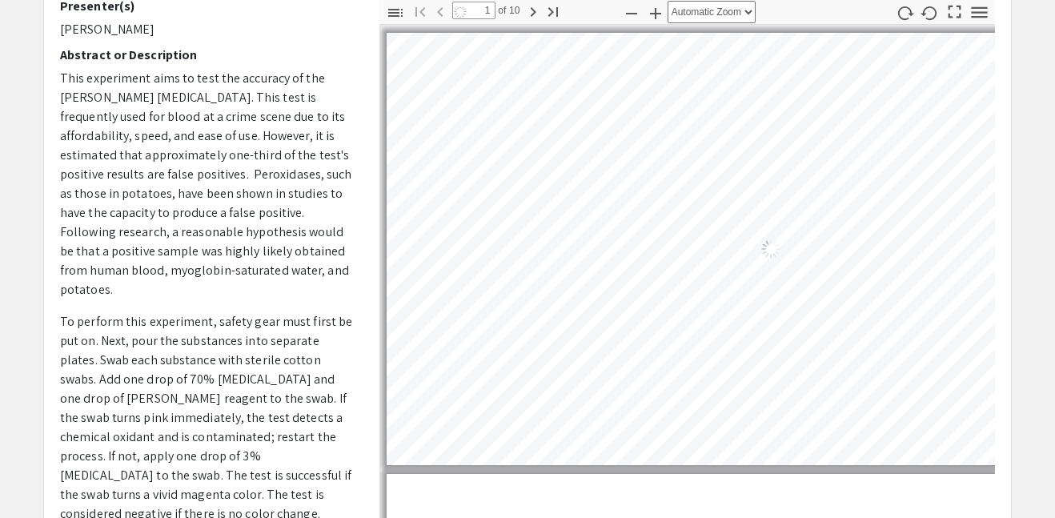
select select "auto"
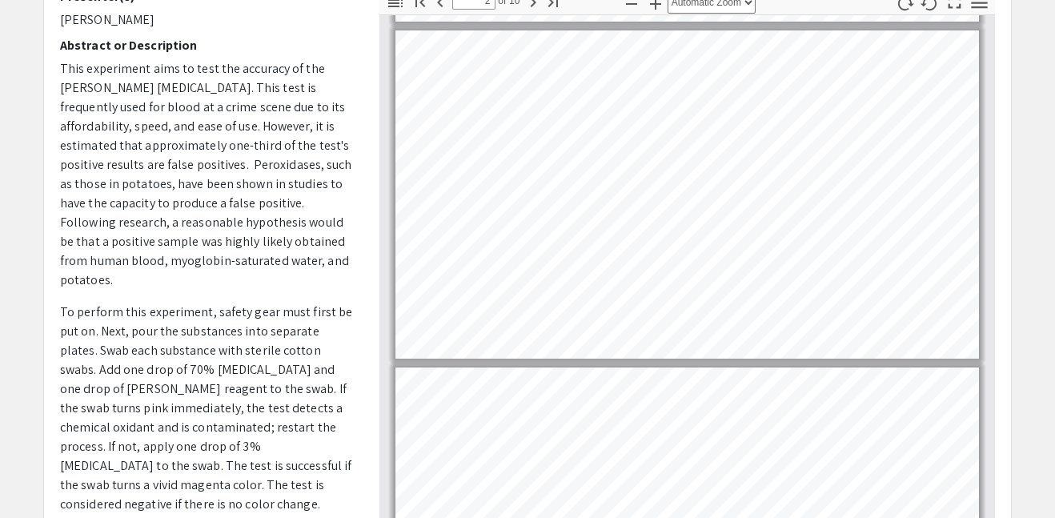
scroll to position [331, 0]
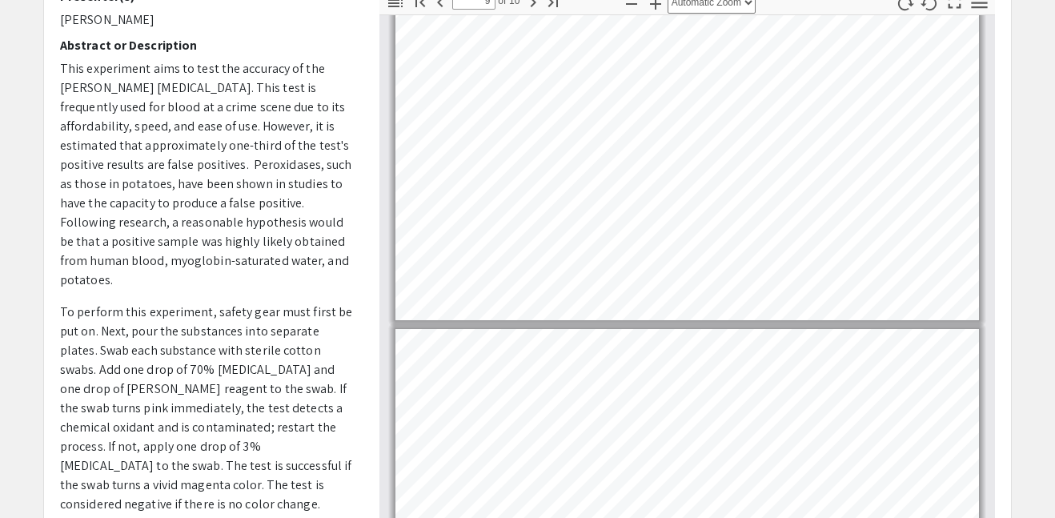
type input "10"
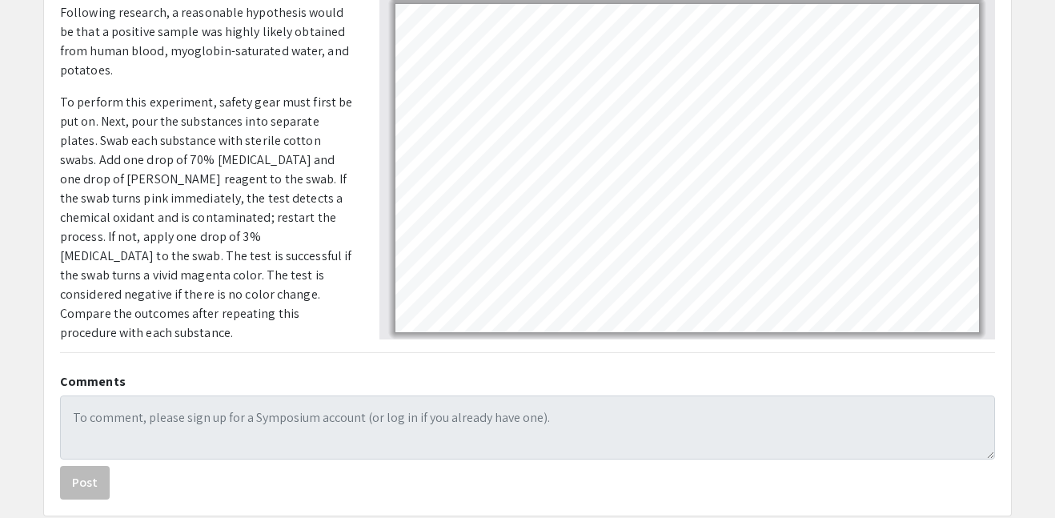
scroll to position [408, 0]
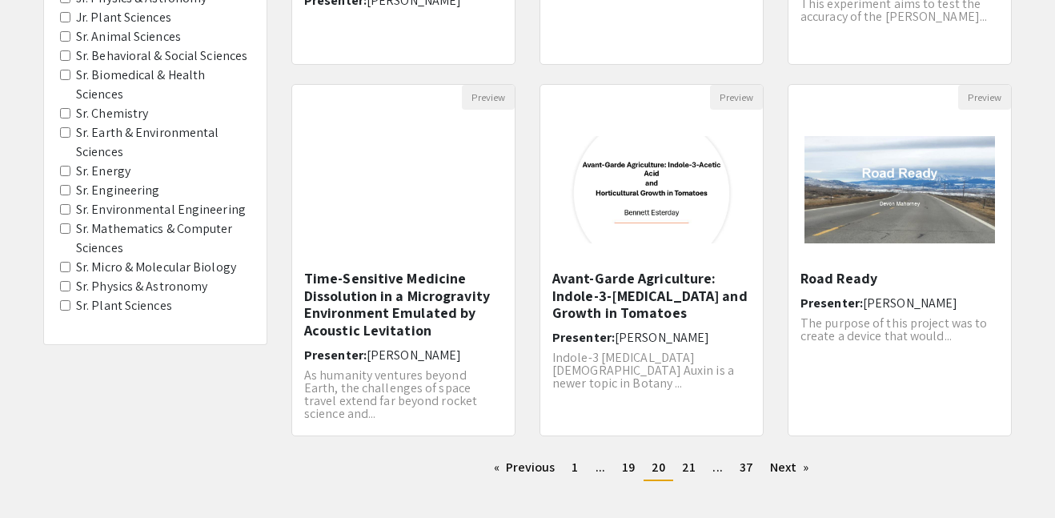
scroll to position [465, 0]
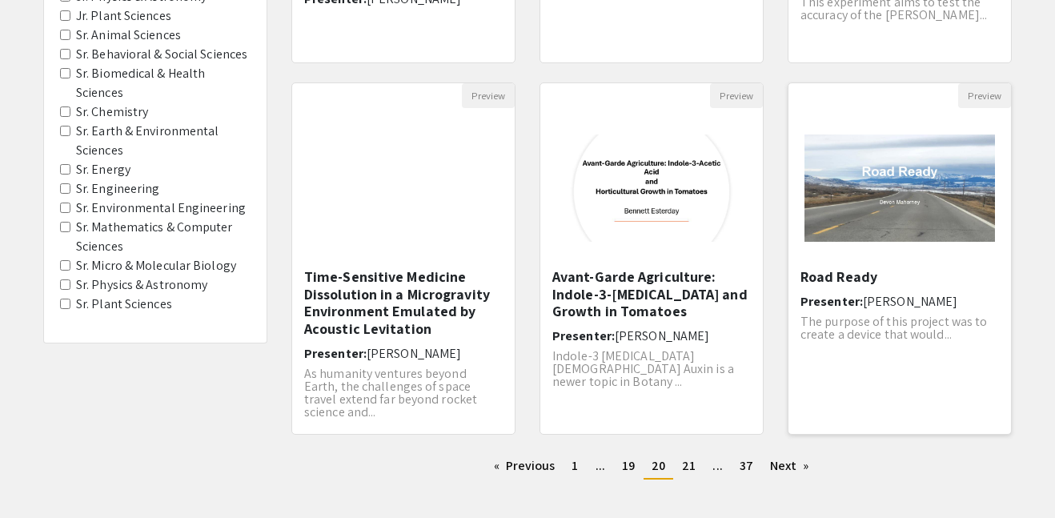
click at [843, 251] on img "Open Presentation <p>Road Ready</p>" at bounding box center [900, 187] width 223 height 139
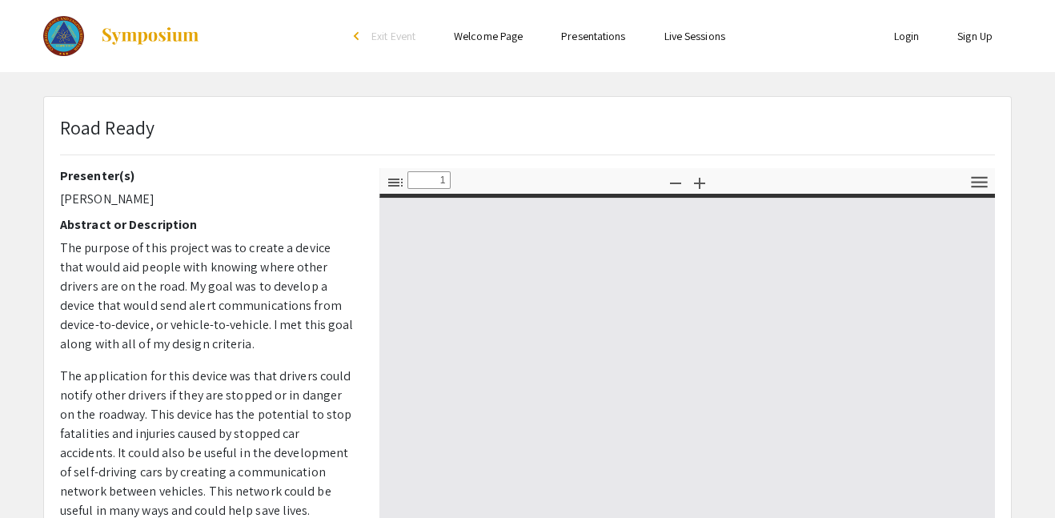
select select "custom"
type input "0"
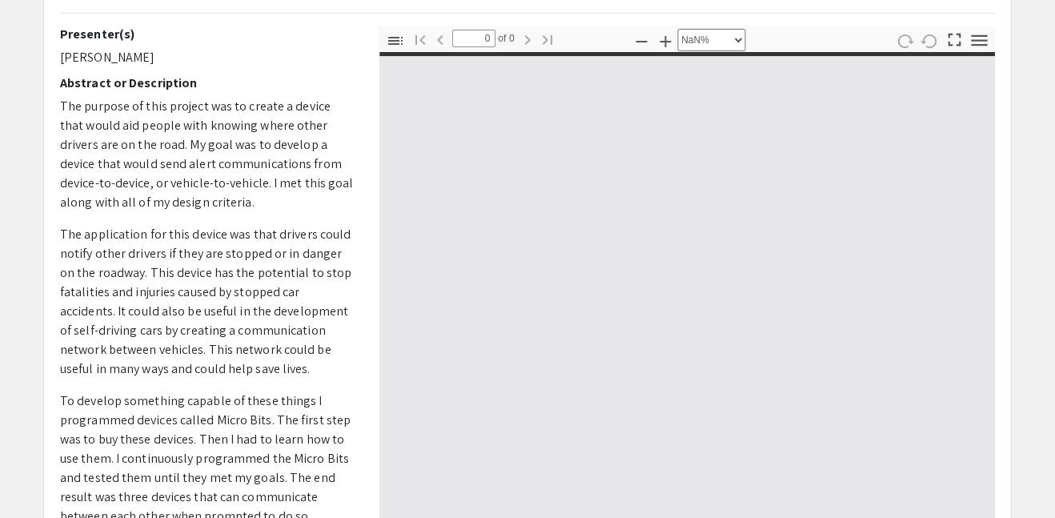
select select "auto"
type input "1"
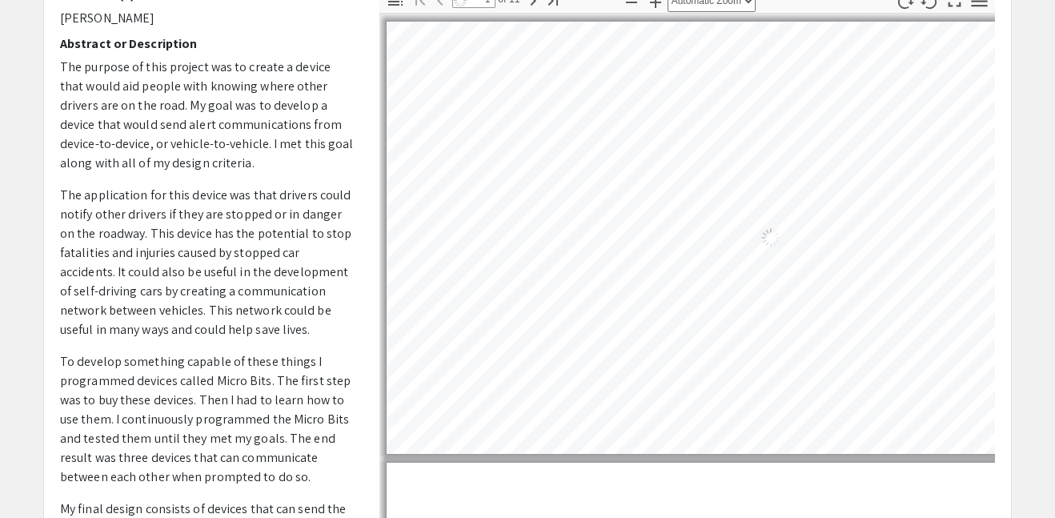
select select "auto"
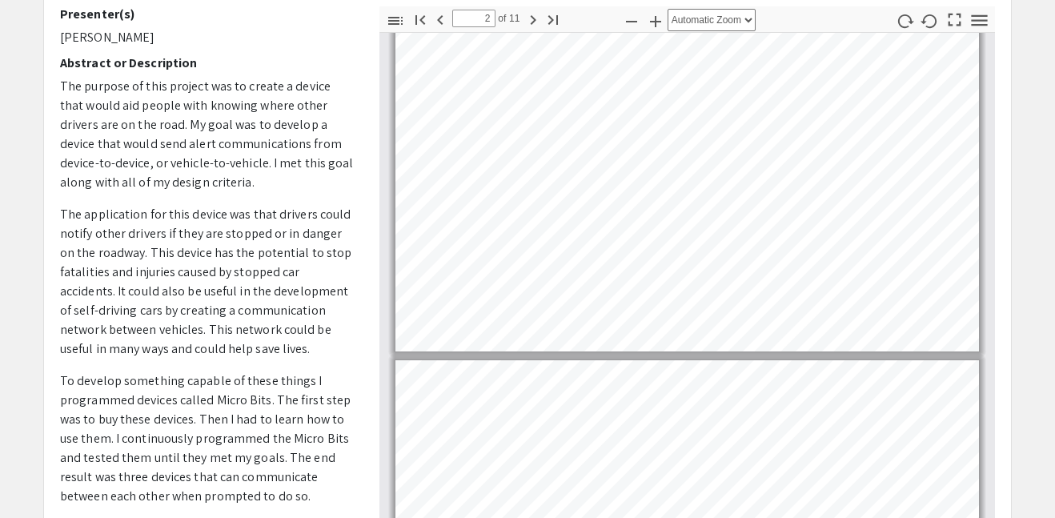
scroll to position [163, 0]
click at [1024, 393] on app-presentation "Road Ready Presenter(s) [PERSON_NAME] Abstract or Description The purpose of th…" at bounding box center [527, 337] width 1055 height 809
drag, startPoint x: 1021, startPoint y: 321, endPoint x: 1009, endPoint y: 437, distance: 116.7
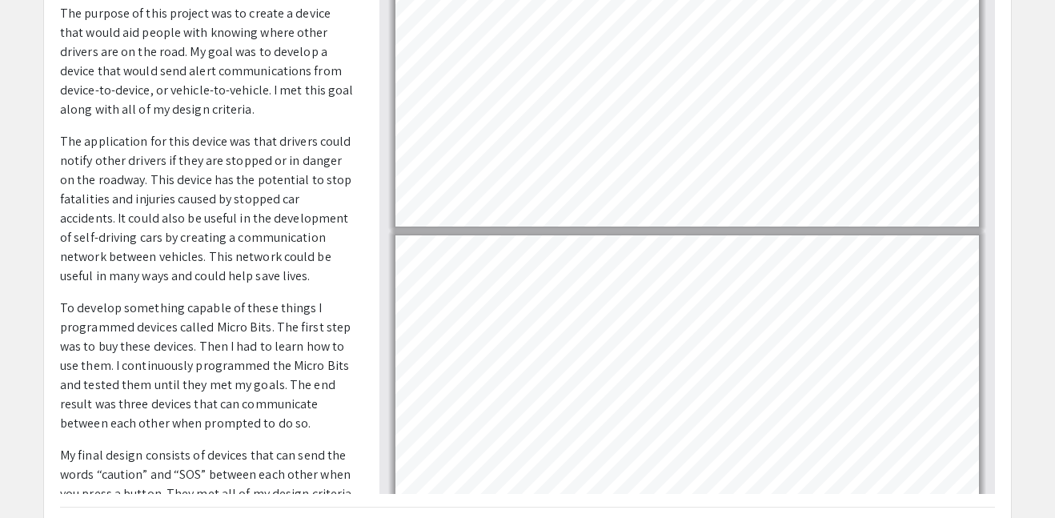
scroll to position [1093, 0]
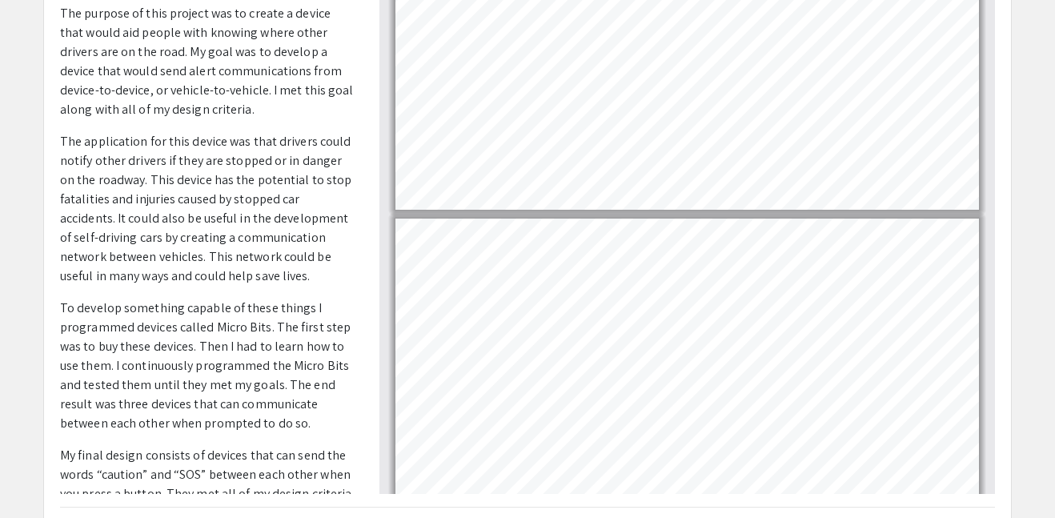
type input "6"
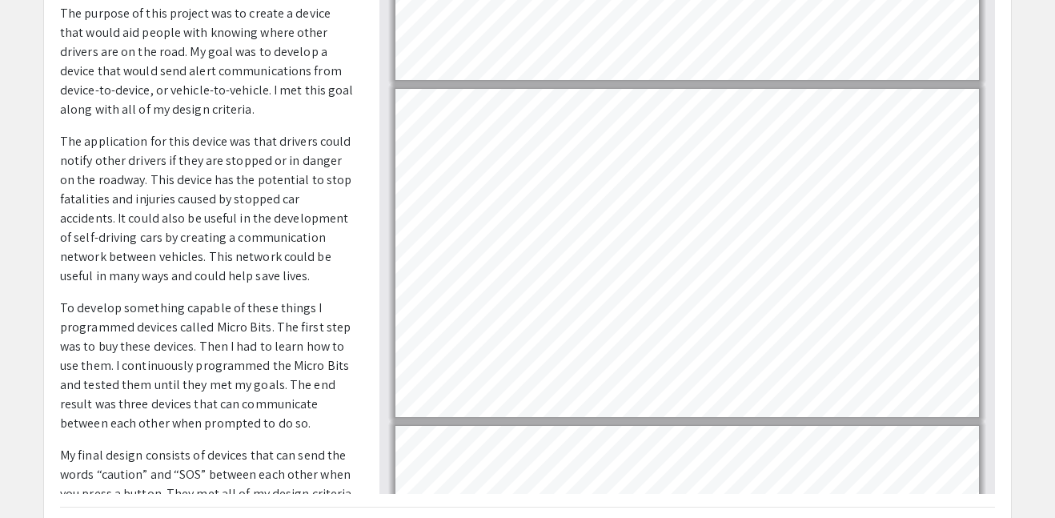
scroll to position [1569, 0]
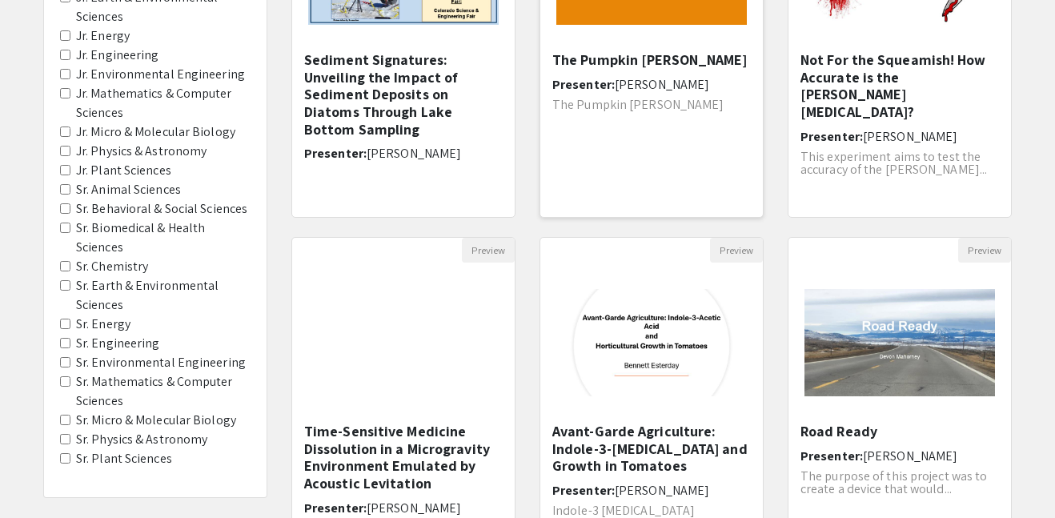
scroll to position [544, 0]
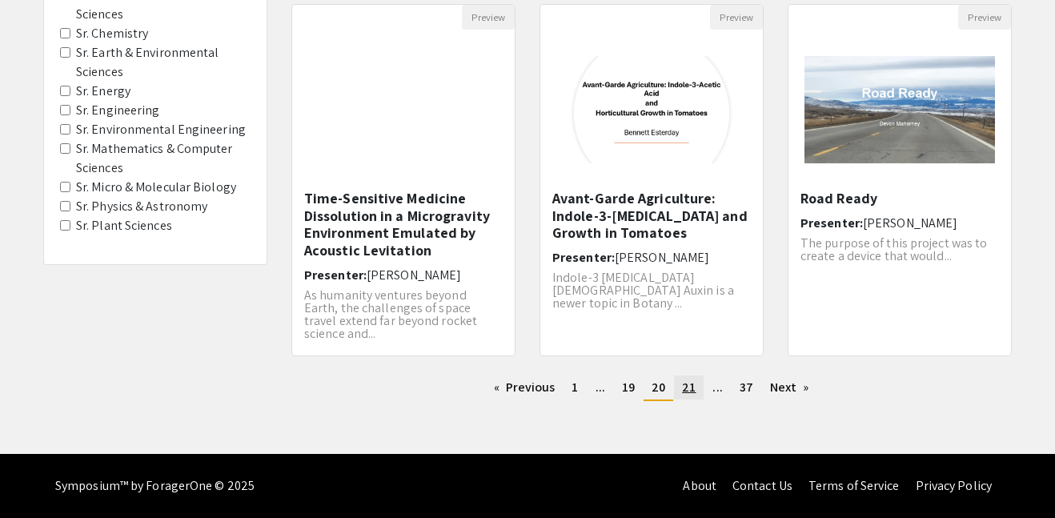
click at [688, 375] on link "page 21" at bounding box center [689, 387] width 30 height 24
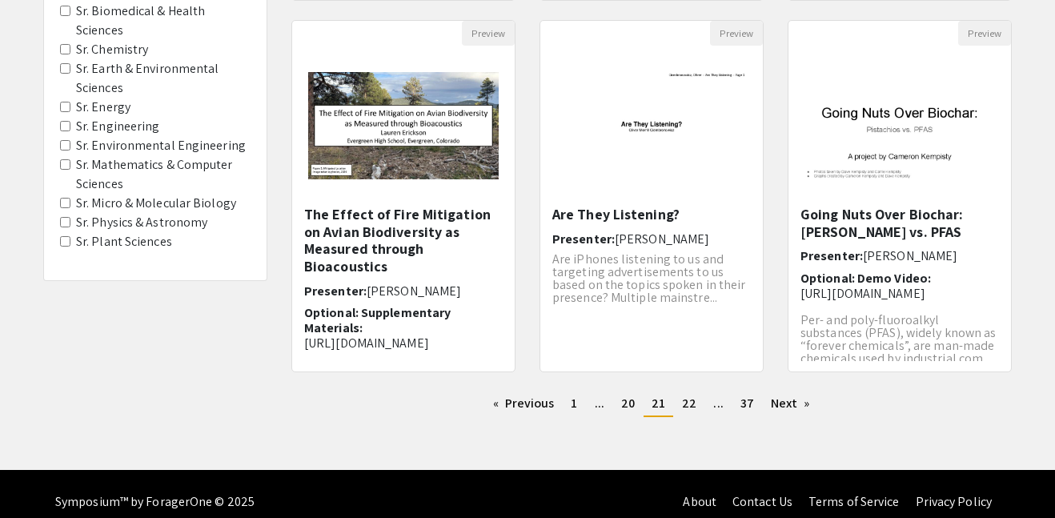
scroll to position [544, 0]
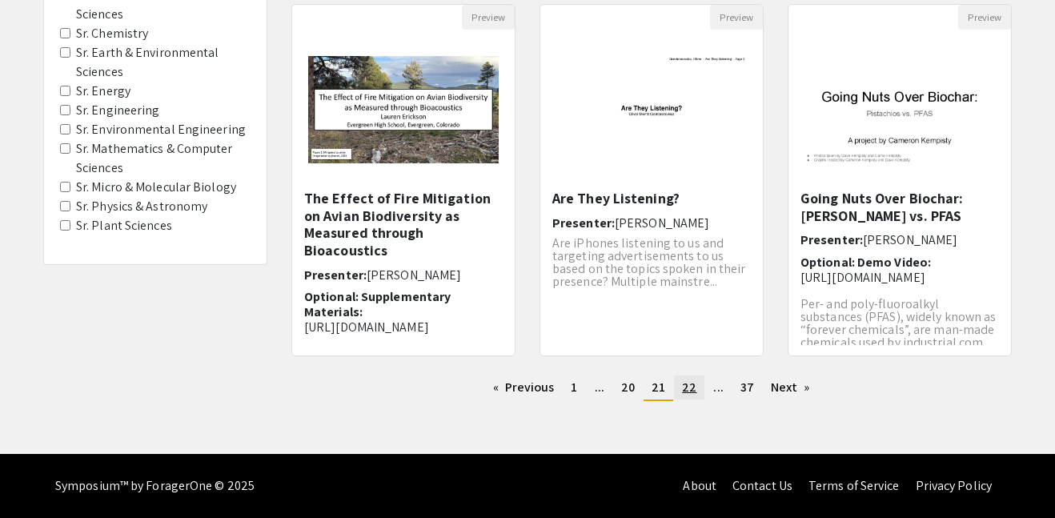
click at [685, 396] on link "page 22" at bounding box center [689, 387] width 30 height 24
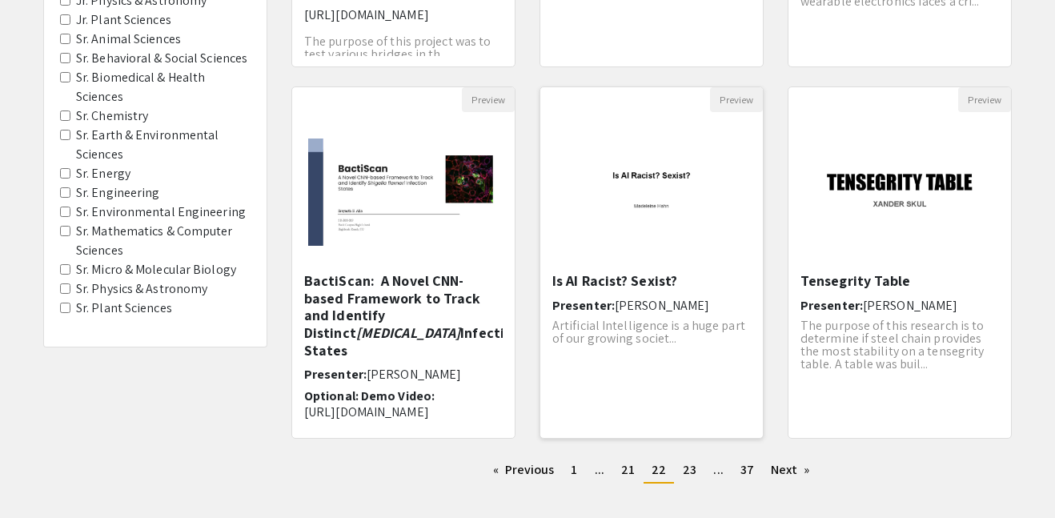
scroll to position [460, 0]
click at [649, 191] on img "Open Presentation <p>Is AI Racist? Sexist?</p>" at bounding box center [651, 192] width 223 height 139
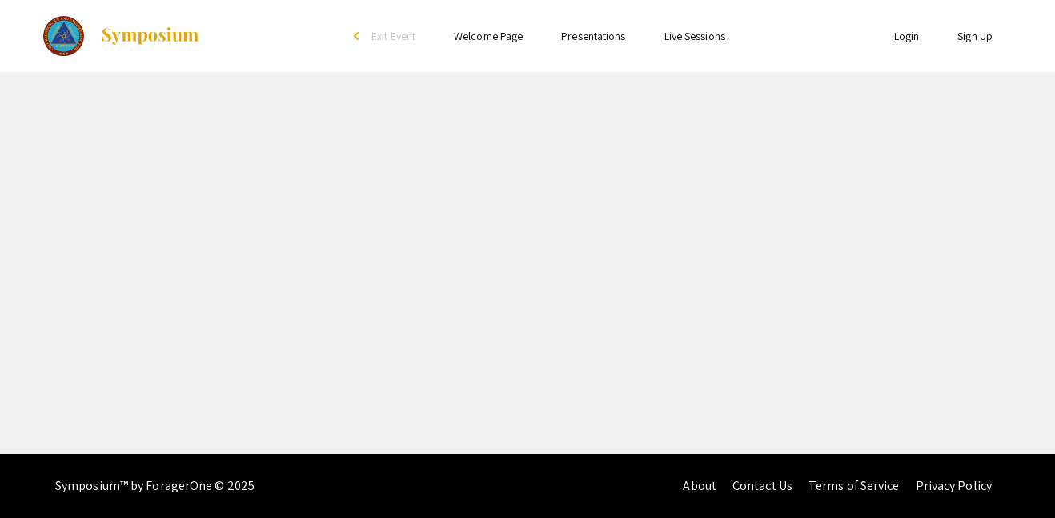
select select "custom"
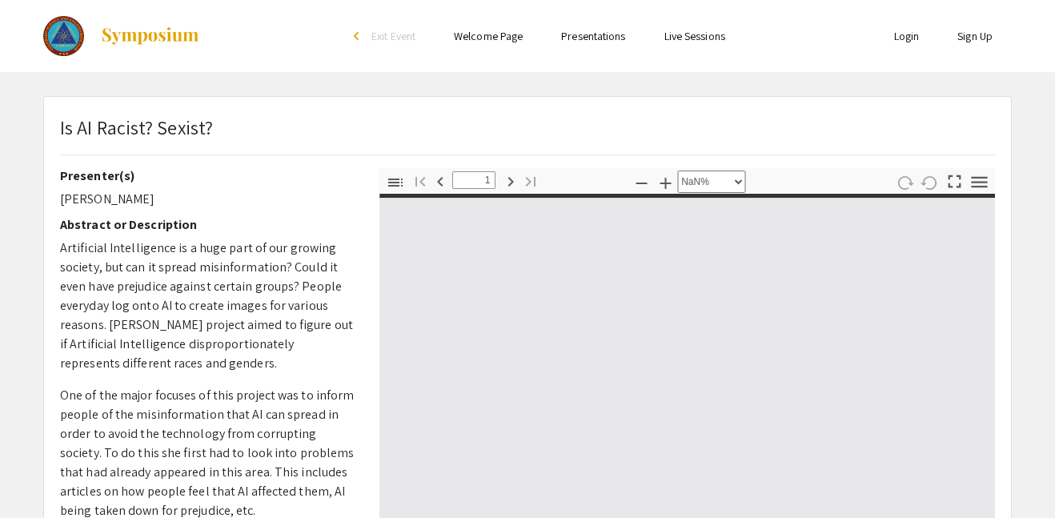
type input "0"
select select "auto"
type input "1"
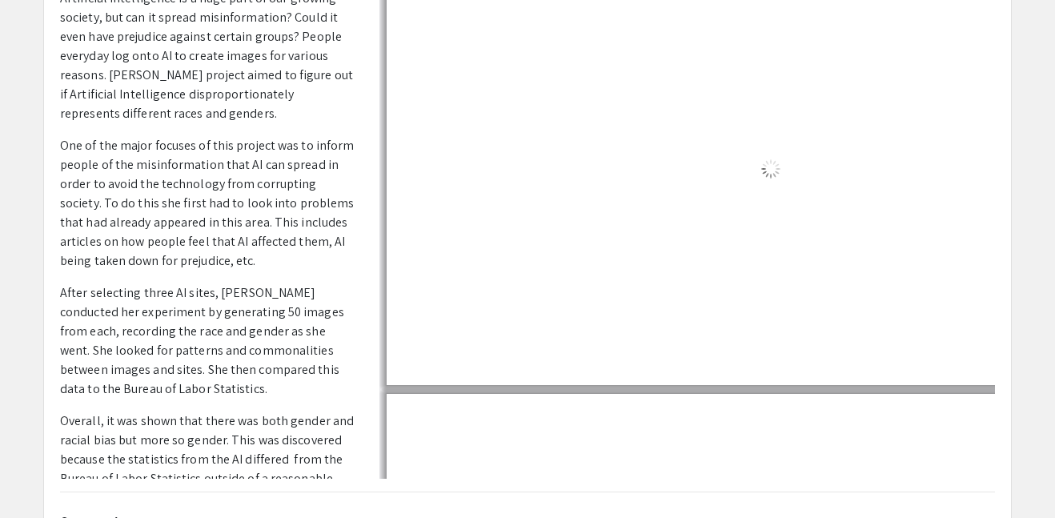
select select "auto"
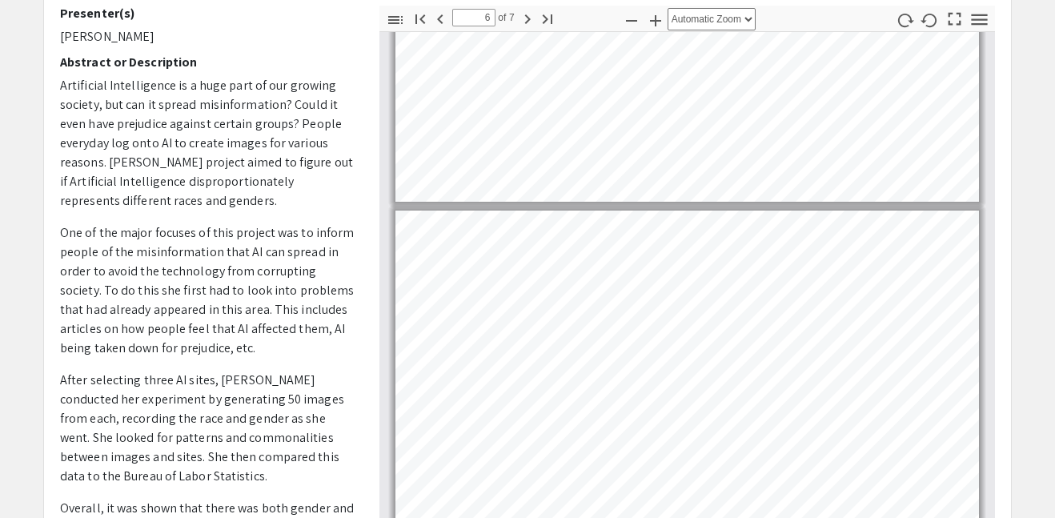
scroll to position [1522, 0]
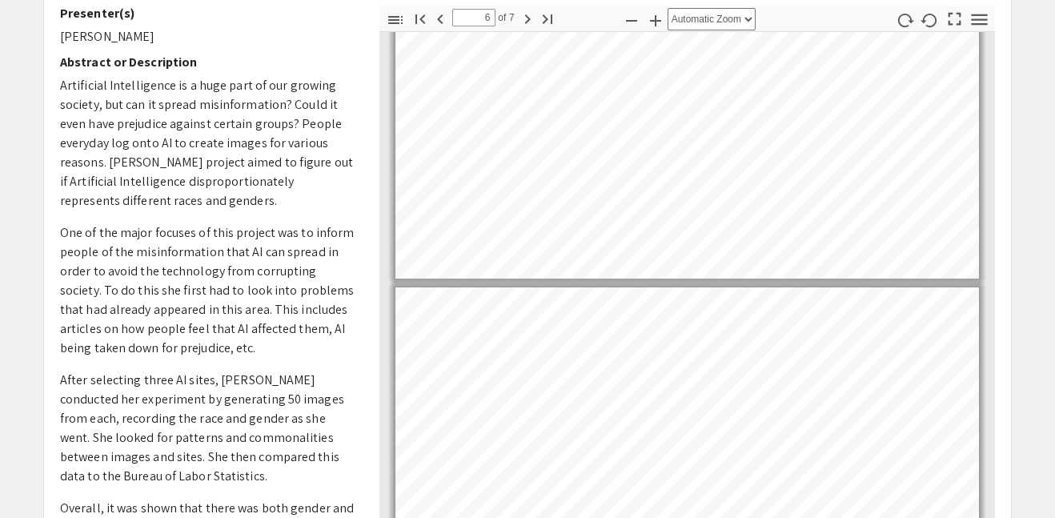
type input "7"
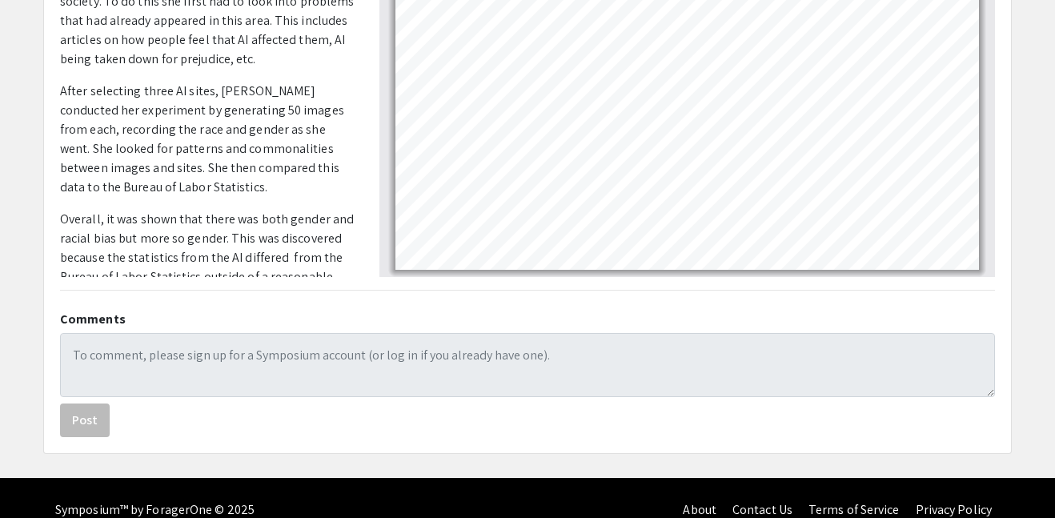
scroll to position [476, 0]
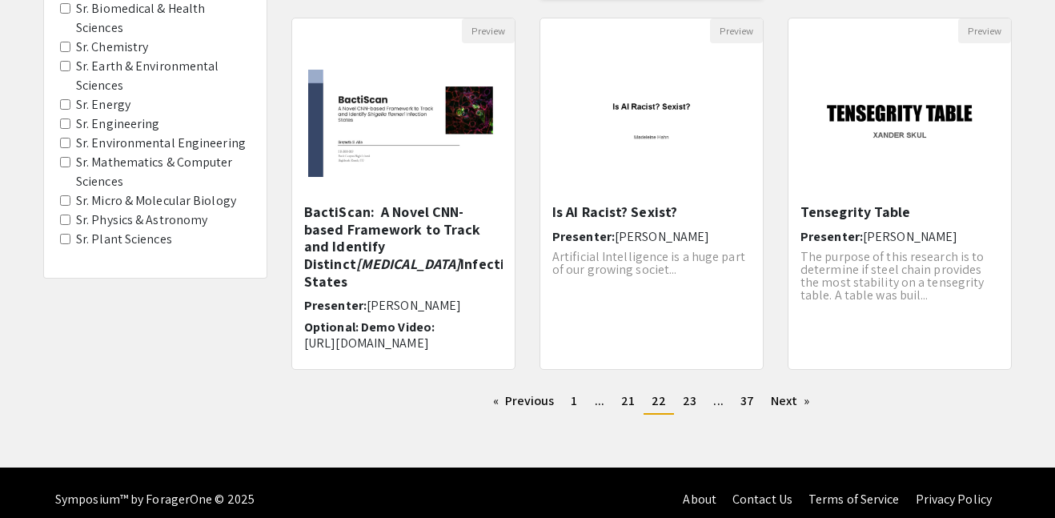
scroll to position [535, 0]
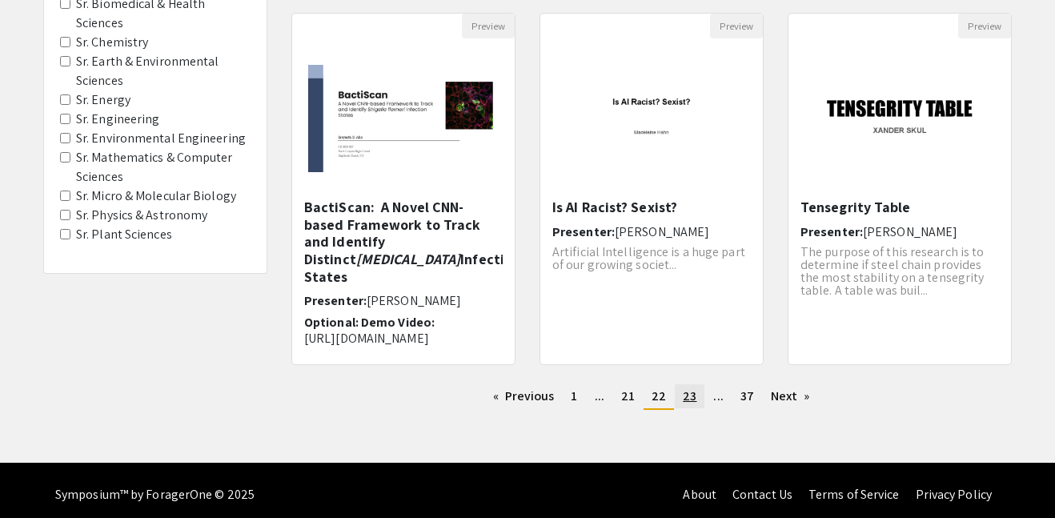
click at [689, 387] on span "23" at bounding box center [690, 395] width 14 height 17
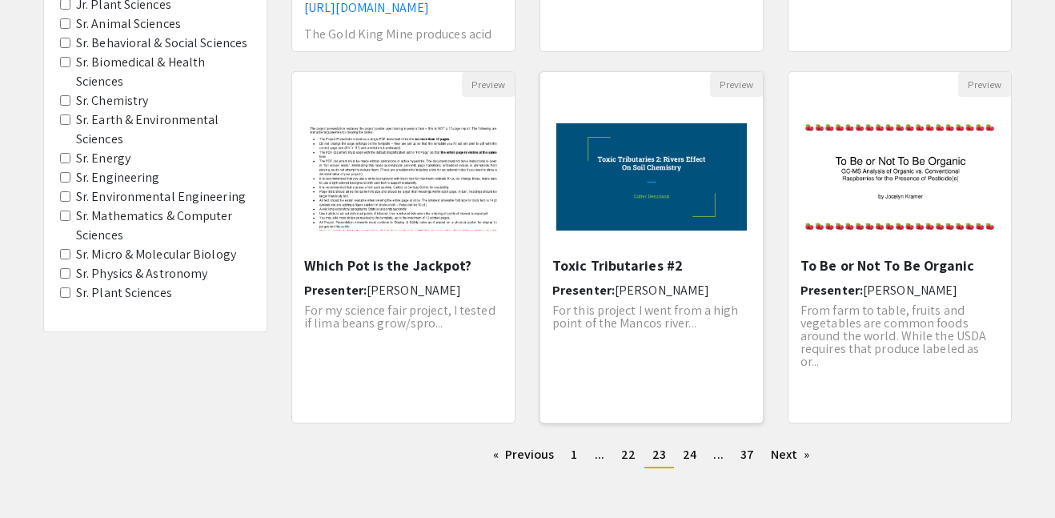
scroll to position [480, 0]
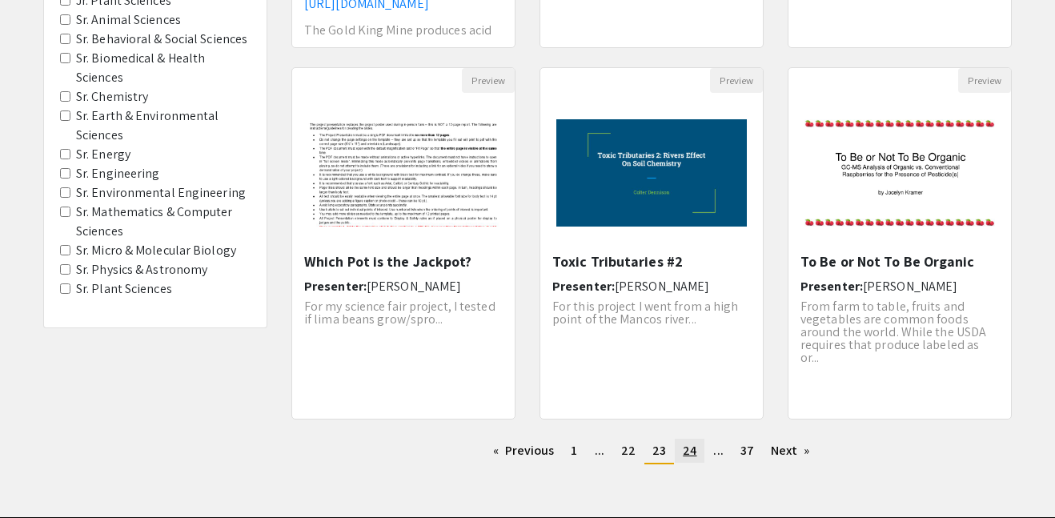
click at [688, 453] on span "24" at bounding box center [690, 450] width 14 height 17
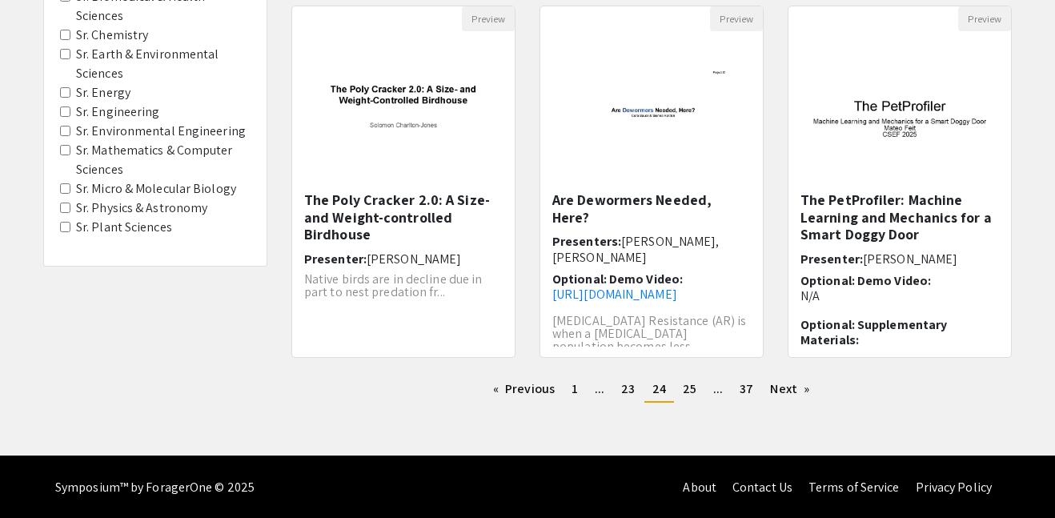
scroll to position [544, 0]
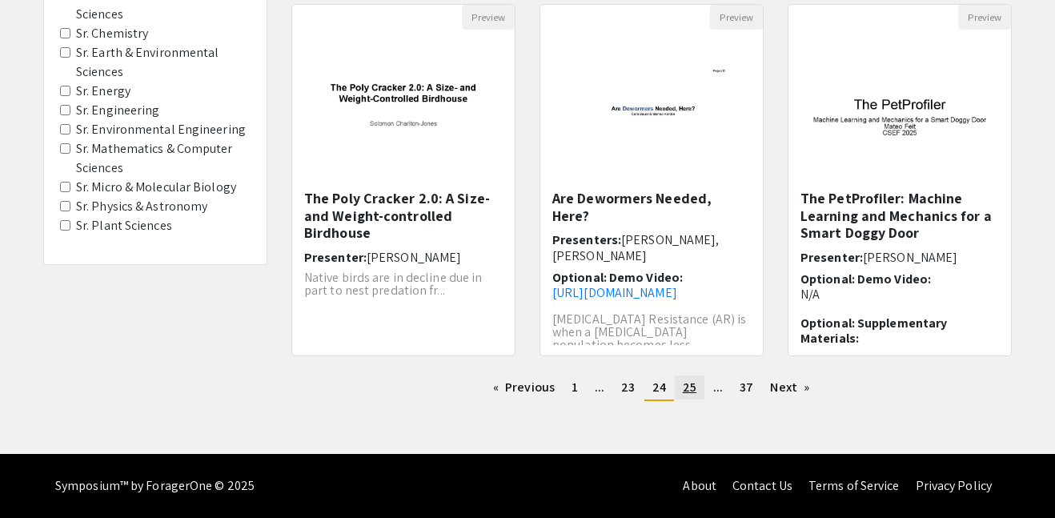
click at [693, 391] on span "25" at bounding box center [690, 387] width 14 height 17
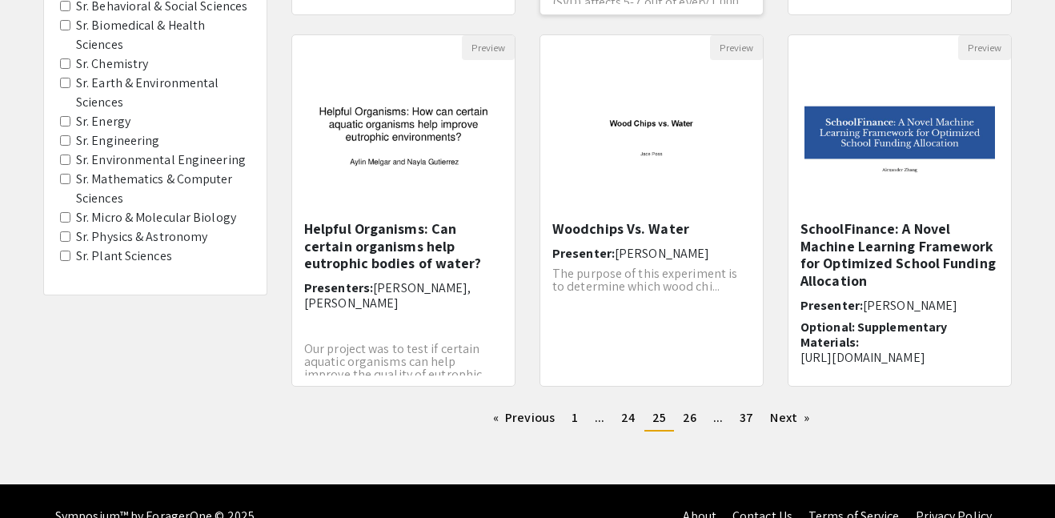
scroll to position [514, 0]
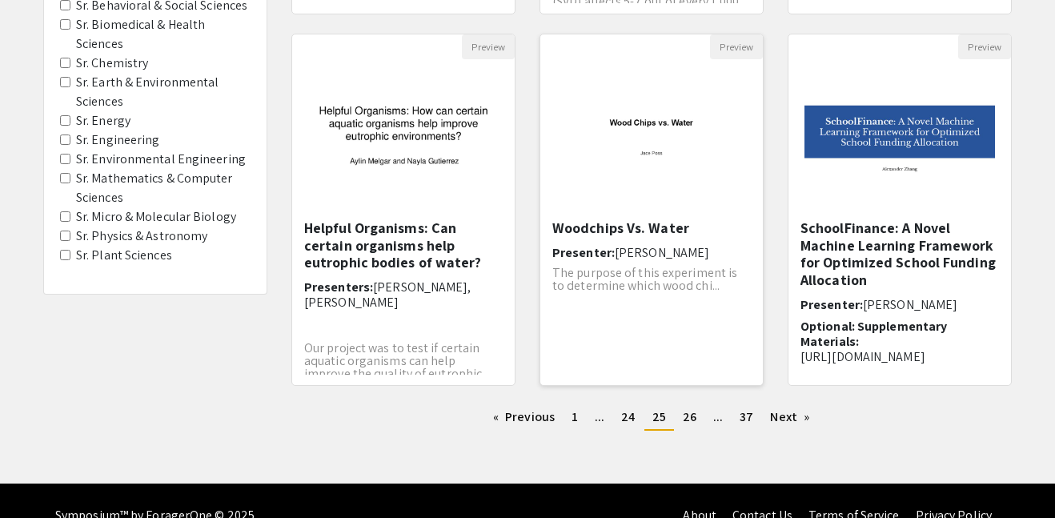
click at [659, 159] on img "Open Presentation <p>Woodchips Vs. Water </p>" at bounding box center [651, 139] width 223 height 139
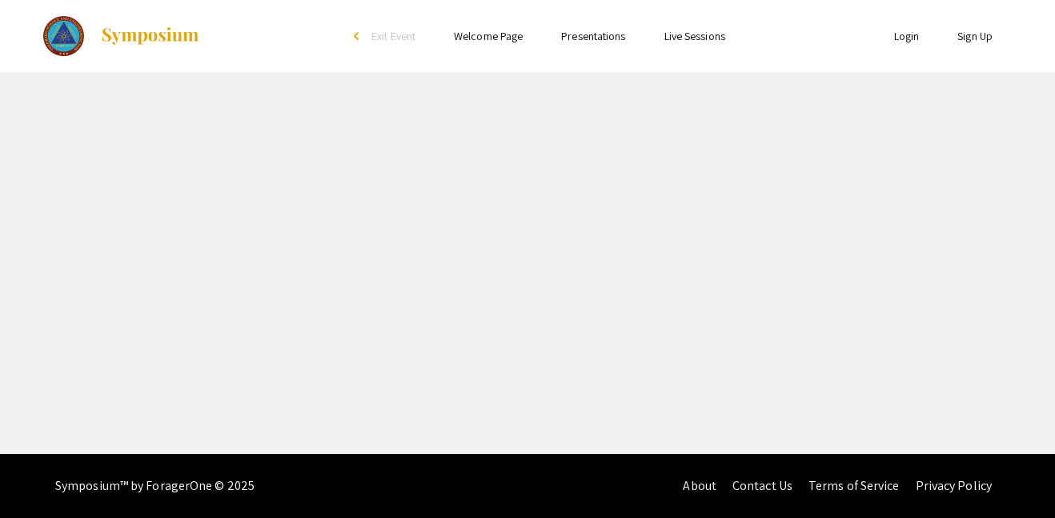
select select "custom"
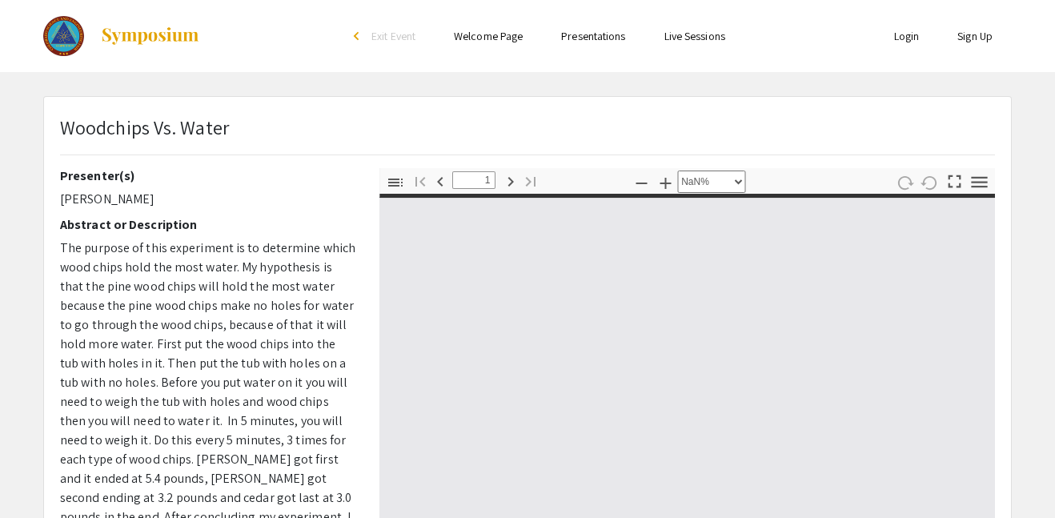
type input "0"
select select "auto"
type input "1"
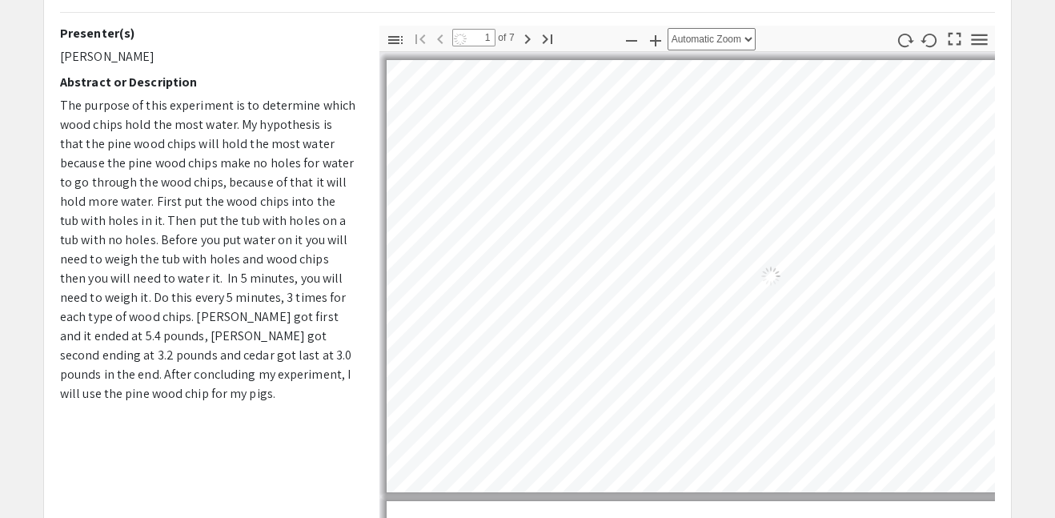
select select "auto"
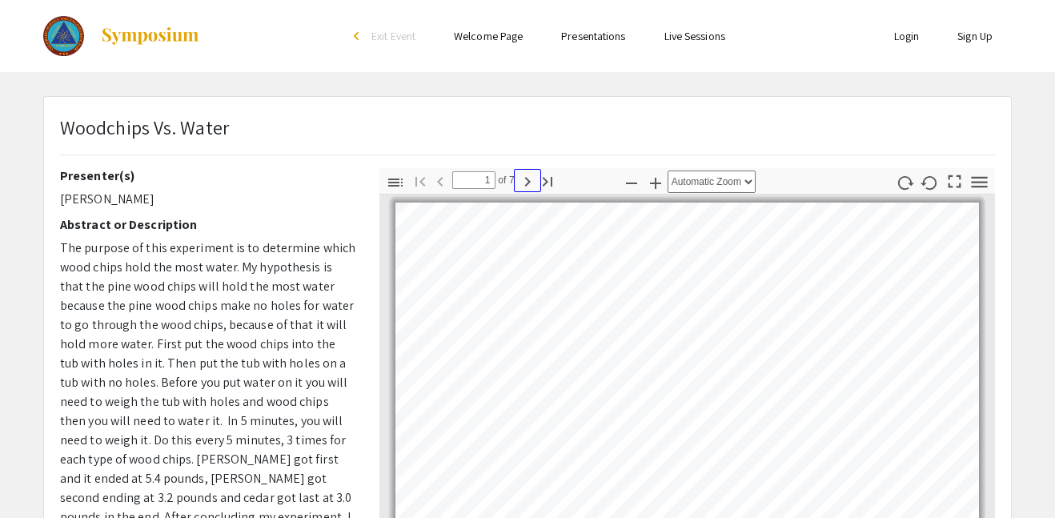
click at [531, 180] on icon "button" at bounding box center [527, 181] width 19 height 19
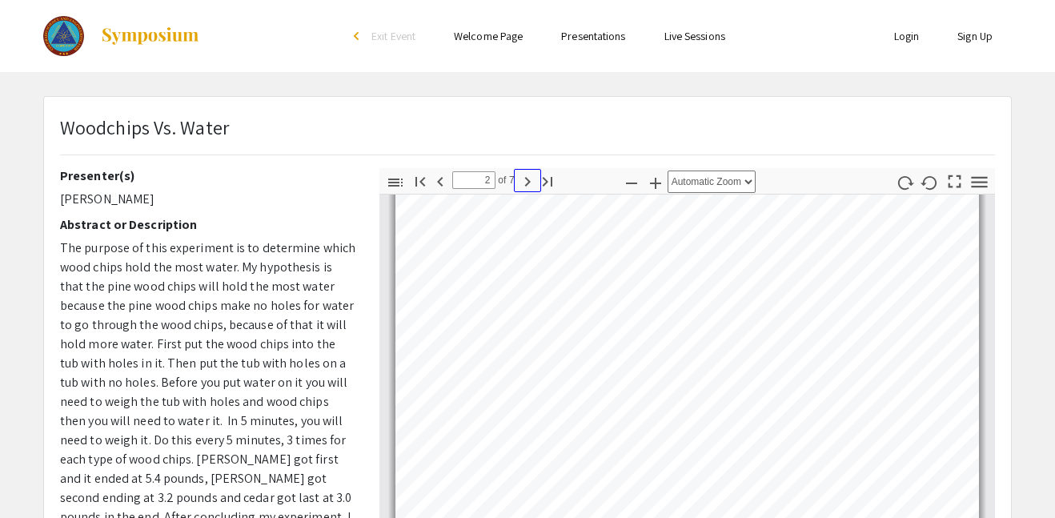
click at [531, 180] on icon "button" at bounding box center [527, 181] width 19 height 19
click at [532, 181] on icon "button" at bounding box center [527, 181] width 19 height 19
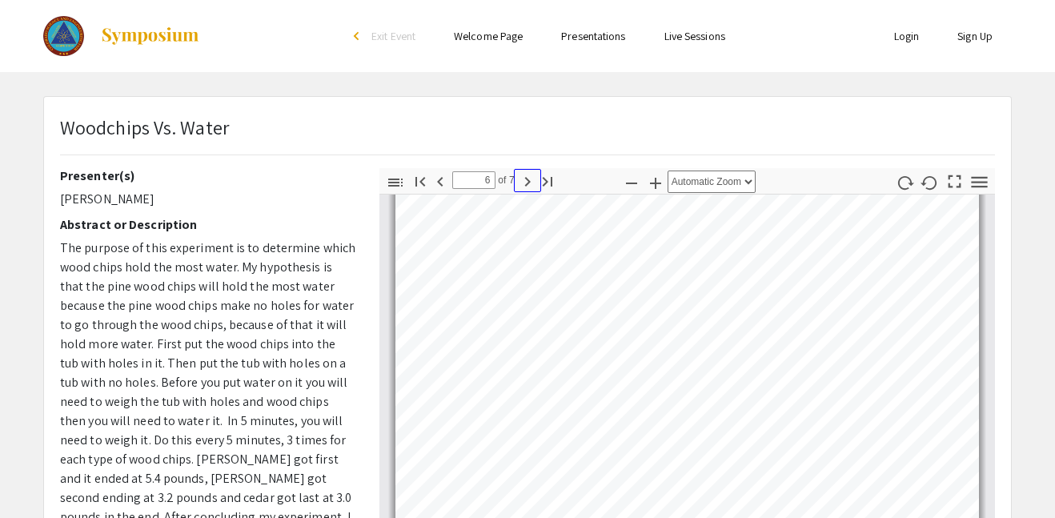
click at [532, 181] on icon "button" at bounding box center [527, 181] width 19 height 19
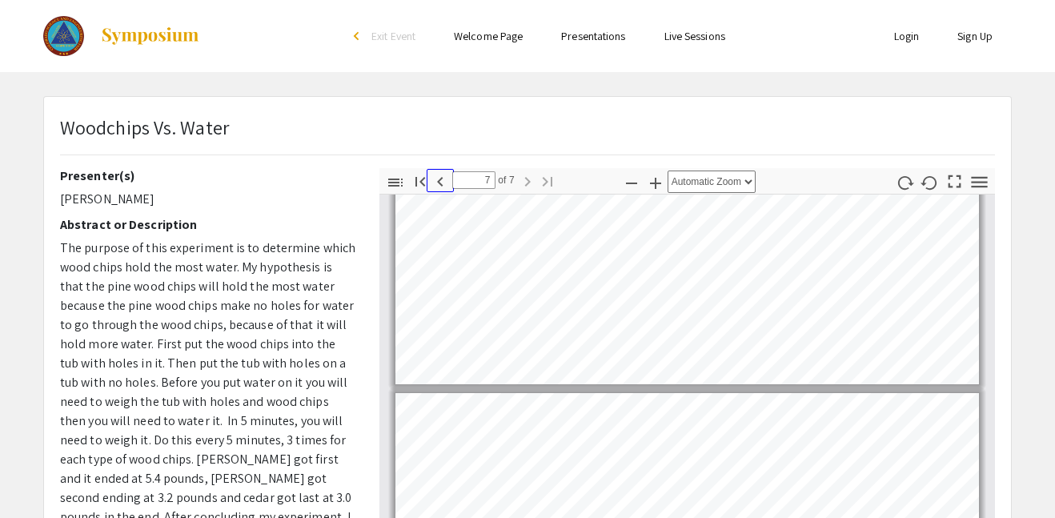
click at [444, 180] on icon "button" at bounding box center [440, 181] width 19 height 19
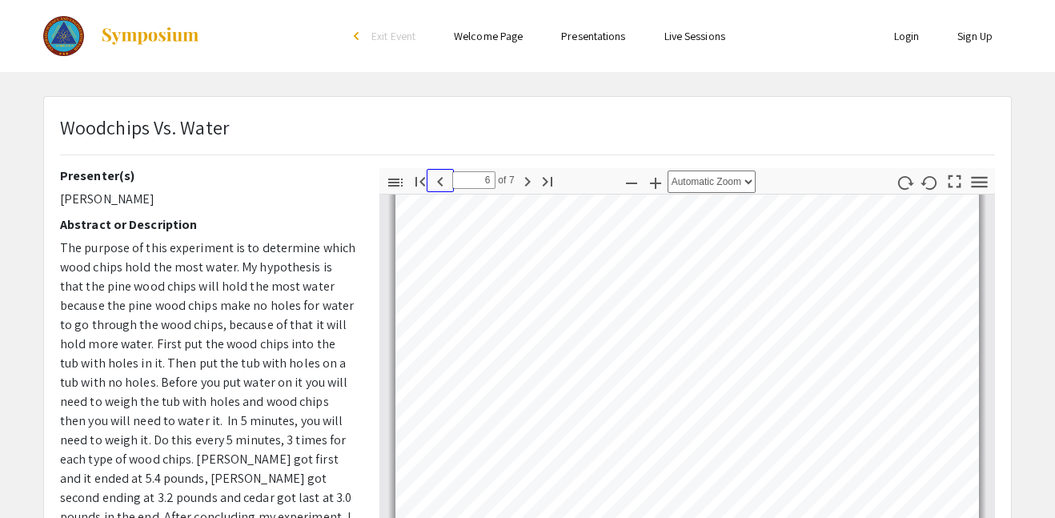
click at [444, 180] on icon "button" at bounding box center [440, 181] width 19 height 19
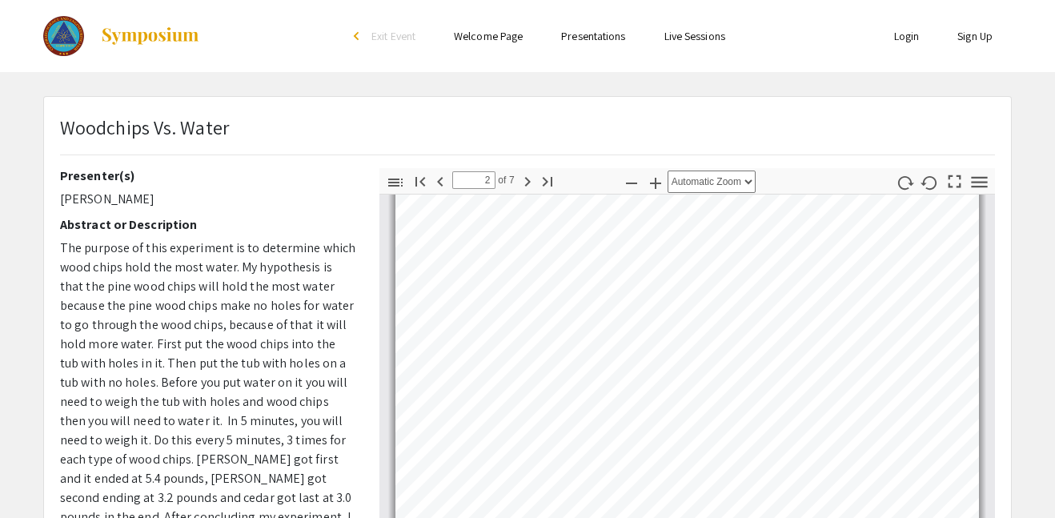
type input "1"
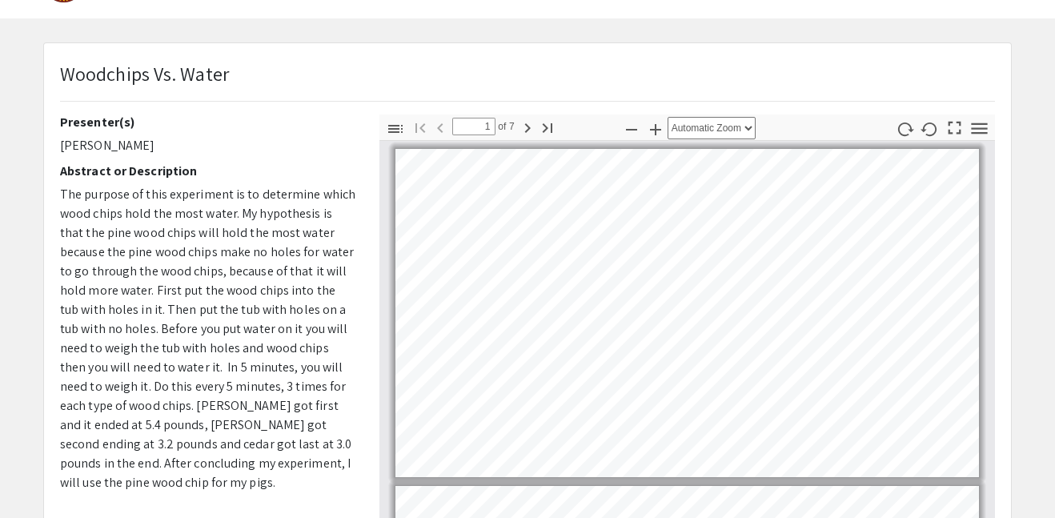
scroll to position [50, 0]
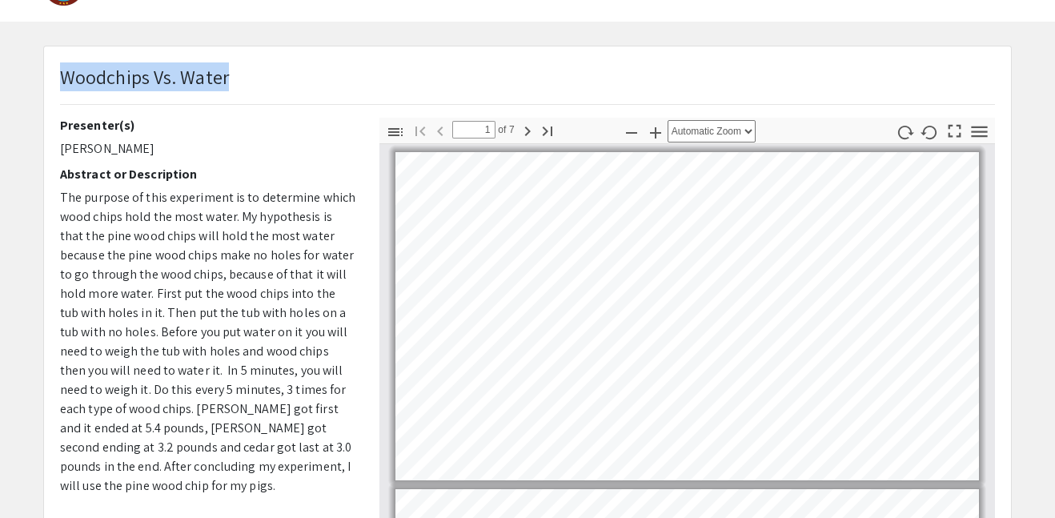
drag, startPoint x: 61, startPoint y: 75, endPoint x: 282, endPoint y: 99, distance: 222.3
click at [282, 99] on div "Woodchips Vs. Water" at bounding box center [527, 89] width 959 height 55
